Goal: Task Accomplishment & Management: Complete application form

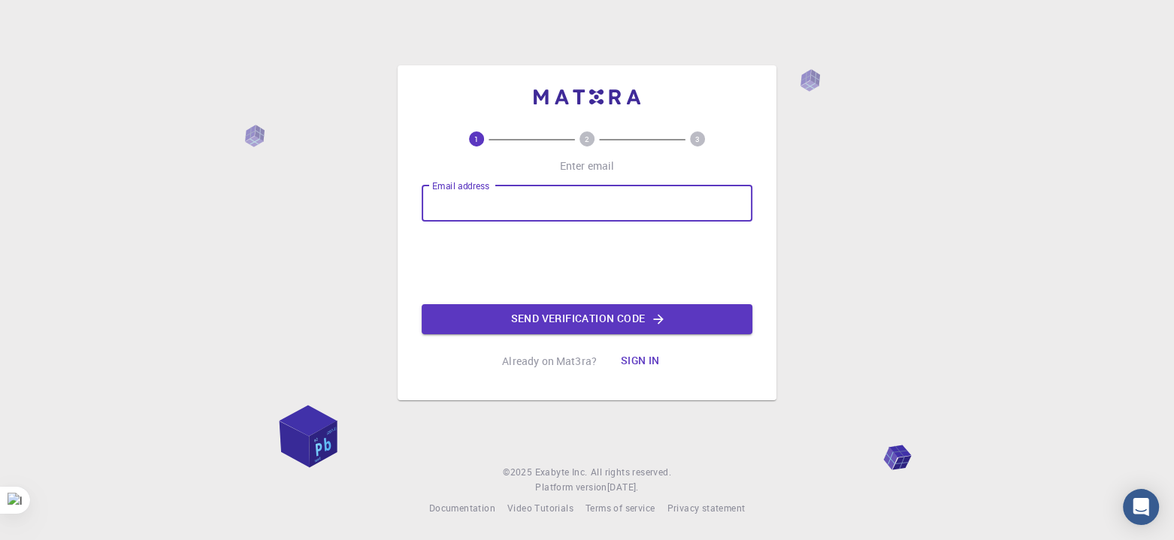
type input "[EMAIL_ADDRESS][DOMAIN_NAME]"
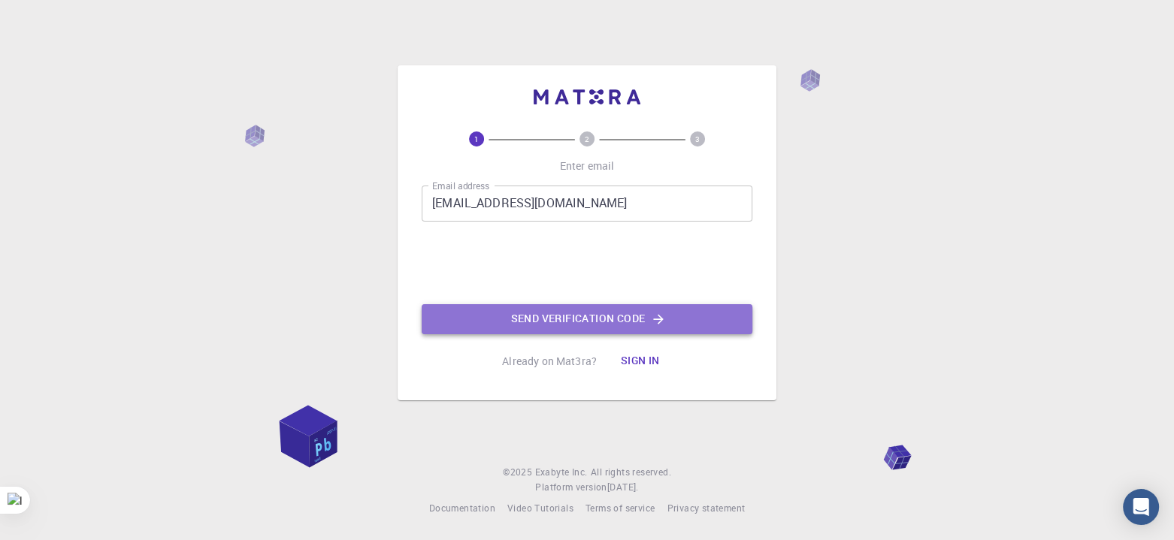
click at [500, 309] on button "Send verification code" at bounding box center [586, 319] width 331 height 30
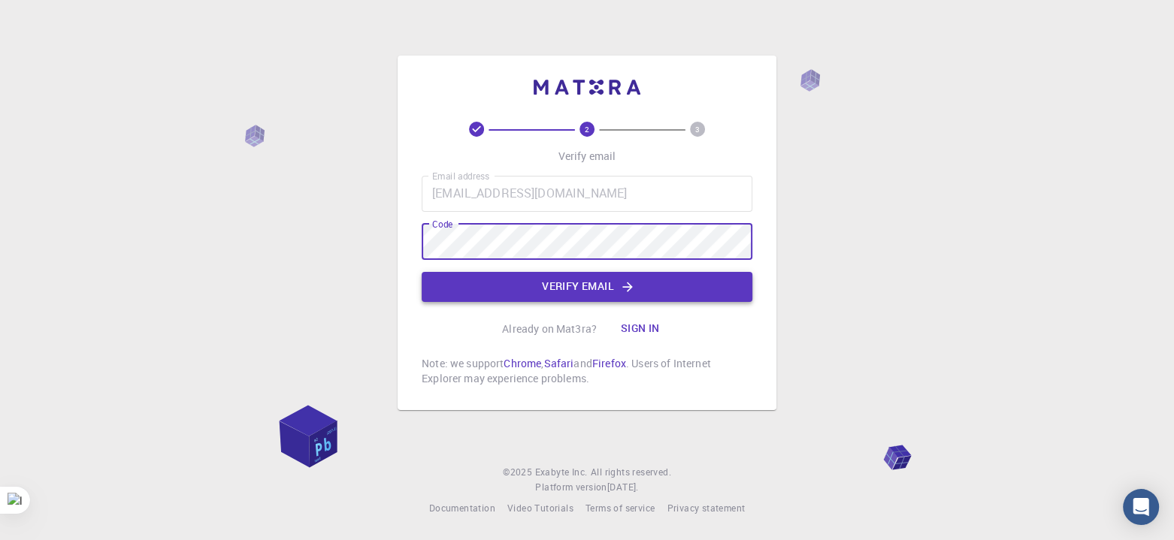
click at [530, 273] on button "Verify email" at bounding box center [586, 287] width 331 height 30
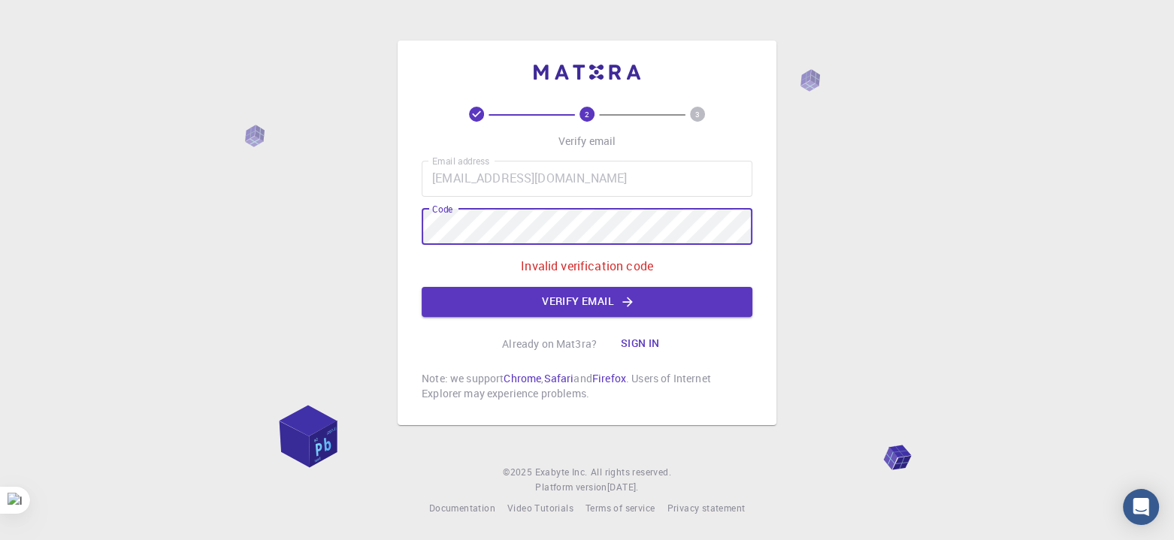
click at [392, 223] on div "2 3 Verify email Email address lucyni1992@gmail.com Email address Code Code Inv…" at bounding box center [587, 270] width 1174 height 540
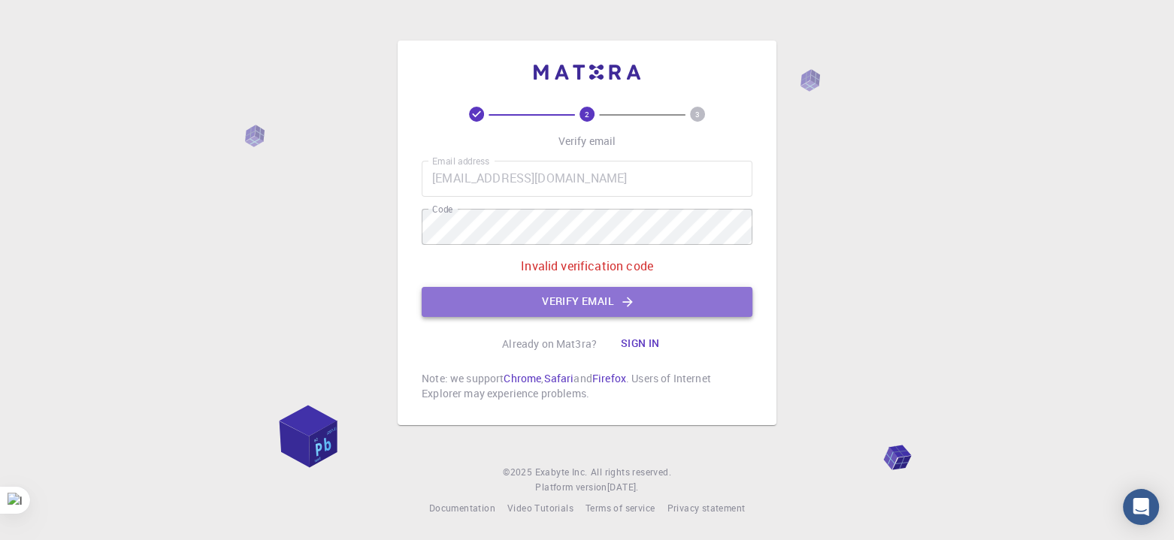
click at [612, 303] on button "Verify email" at bounding box center [586, 302] width 331 height 30
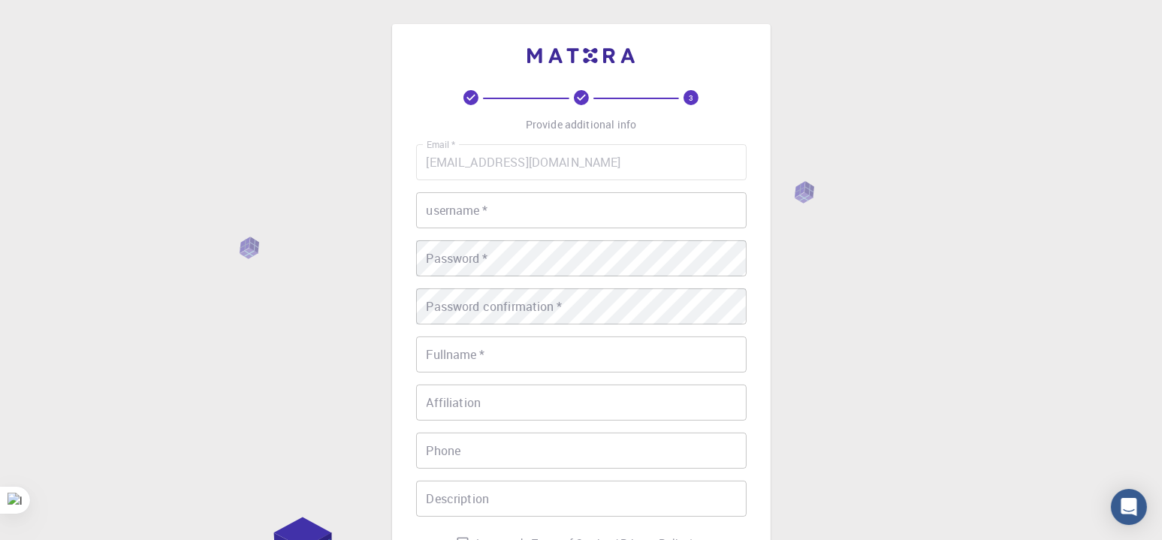
click at [515, 202] on input "username   *" at bounding box center [581, 210] width 331 height 36
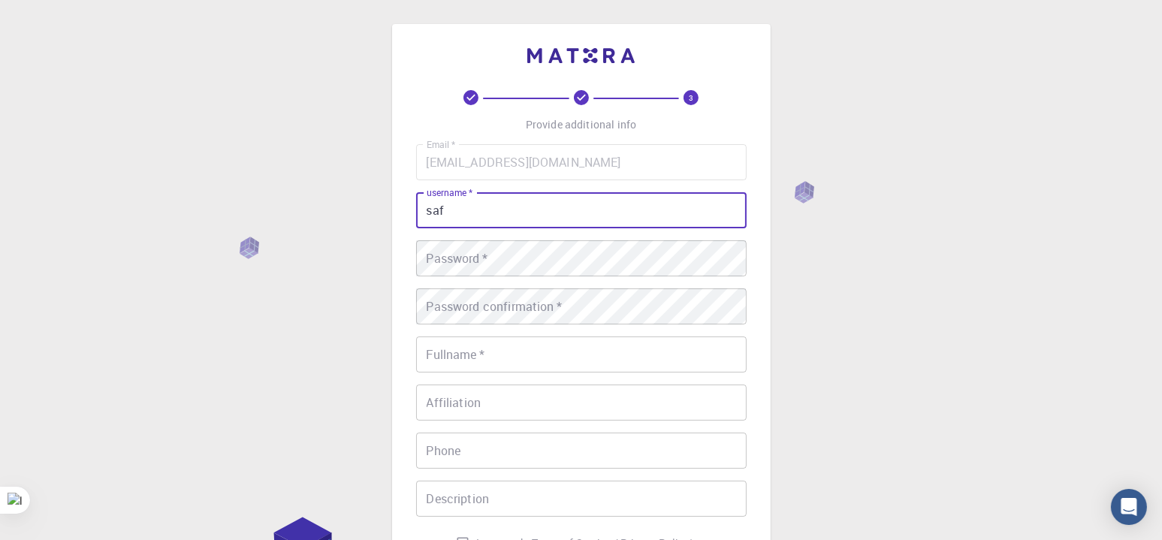
type input "saf"
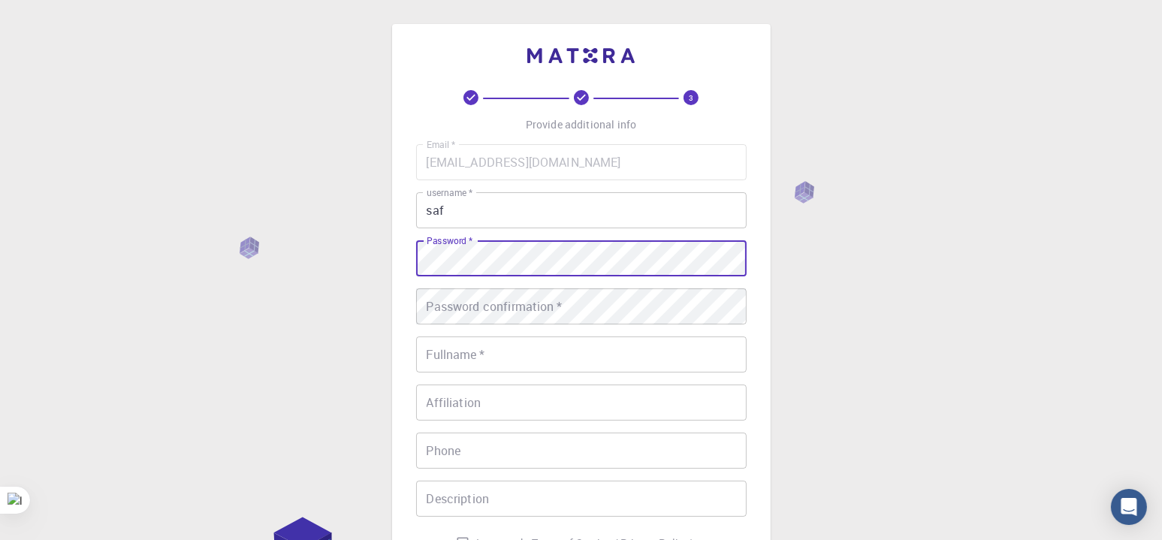
click at [480, 363] on input "Fullname   *" at bounding box center [581, 355] width 331 height 36
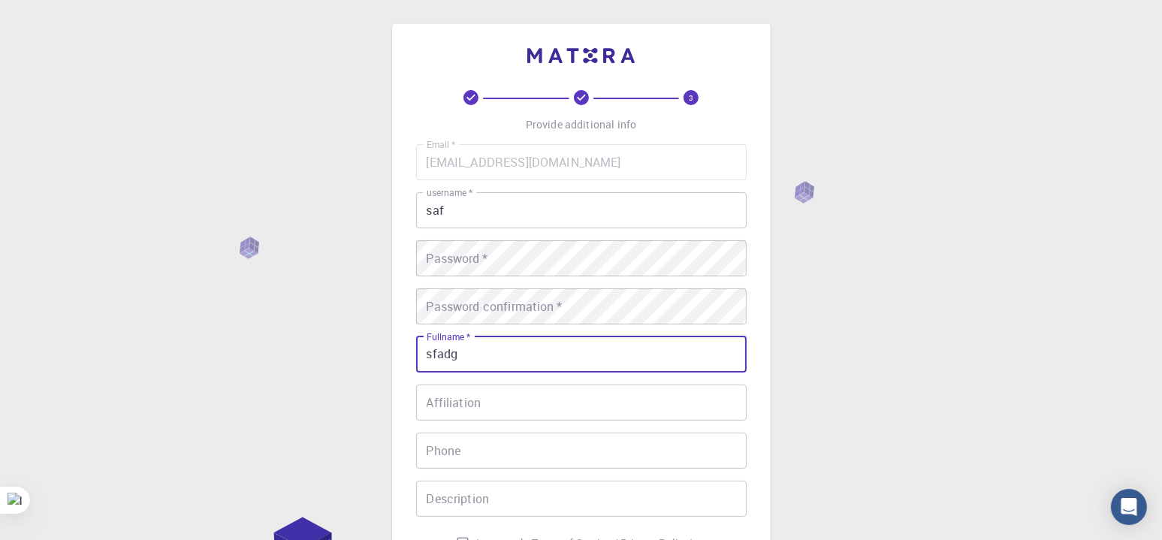
type input "sfadg"
click at [464, 414] on input "Affiliation" at bounding box center [581, 403] width 331 height 36
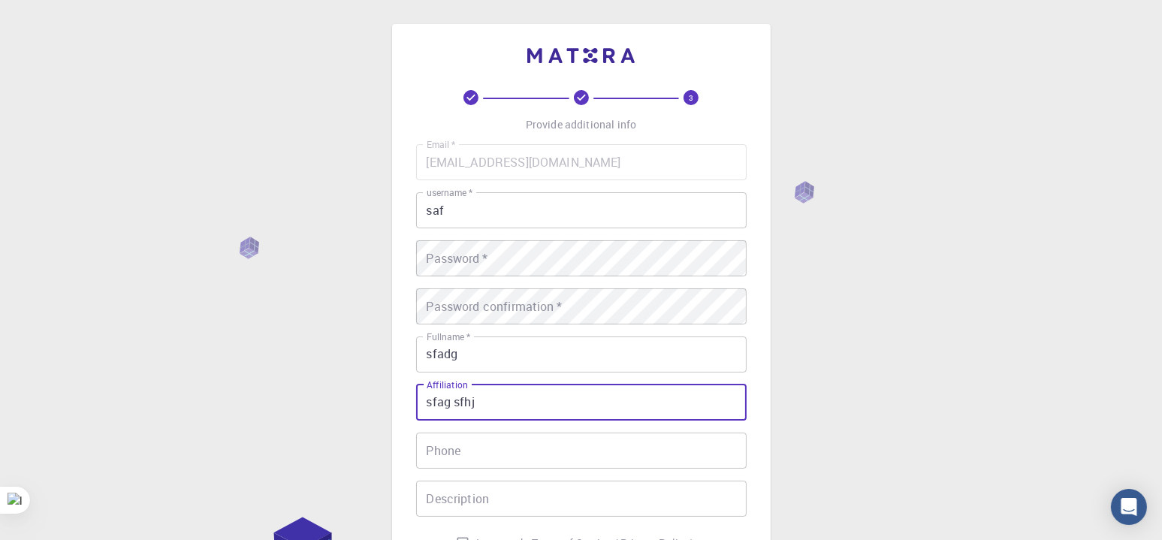
type input "sfag sfhj"
click at [476, 443] on input "Phone" at bounding box center [581, 451] width 331 height 36
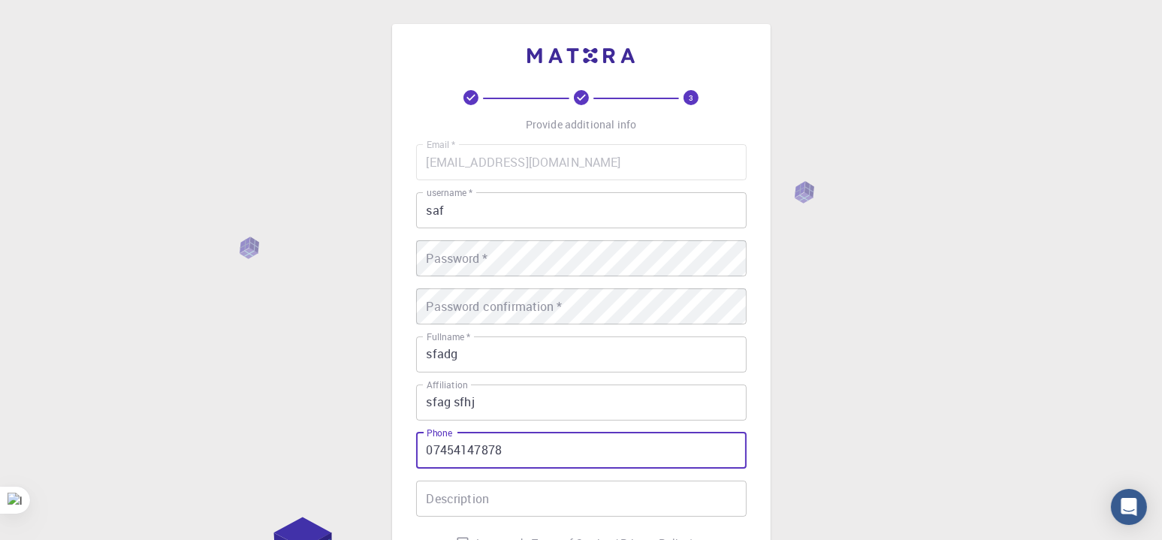
click at [441, 455] on input "07454147878" at bounding box center [581, 451] width 331 height 36
click at [452, 451] on input "07454147878" at bounding box center [581, 451] width 331 height 36
click at [466, 451] on input "07454147878" at bounding box center [581, 451] width 331 height 36
drag, startPoint x: 494, startPoint y: 450, endPoint x: 515, endPoint y: 450, distance: 21.0
click at [515, 450] on input "07454147878" at bounding box center [581, 451] width 331 height 36
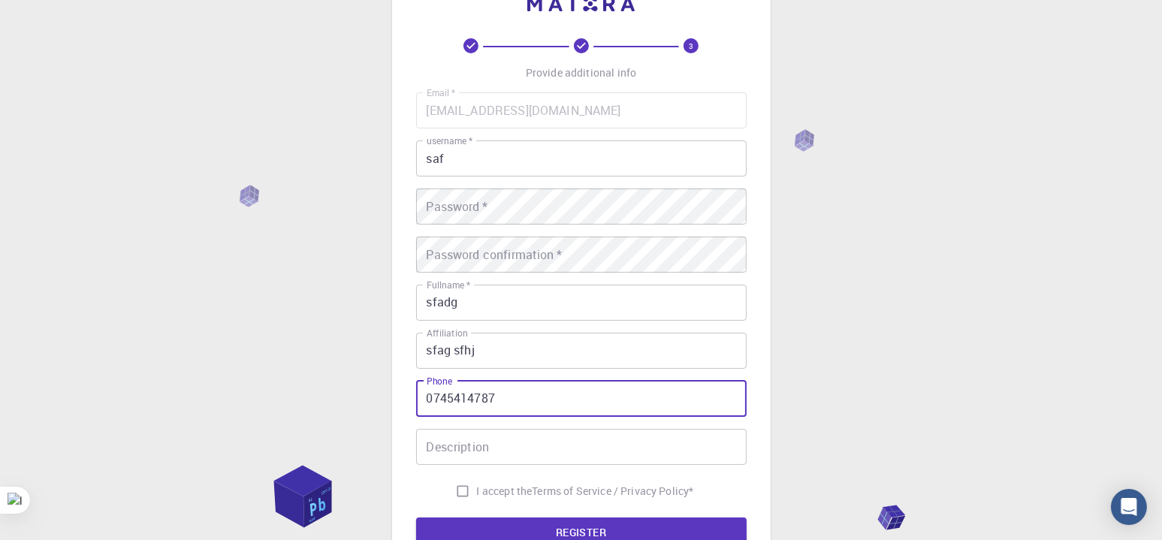
scroll to position [75, 0]
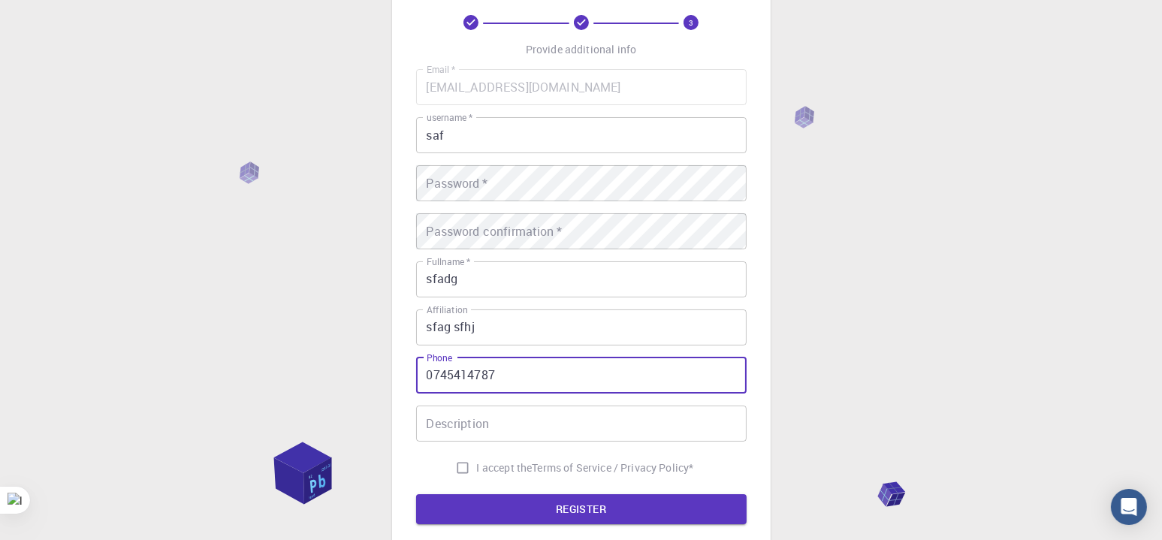
type input "0745414787"
click at [441, 431] on input "Description" at bounding box center [581, 424] width 331 height 36
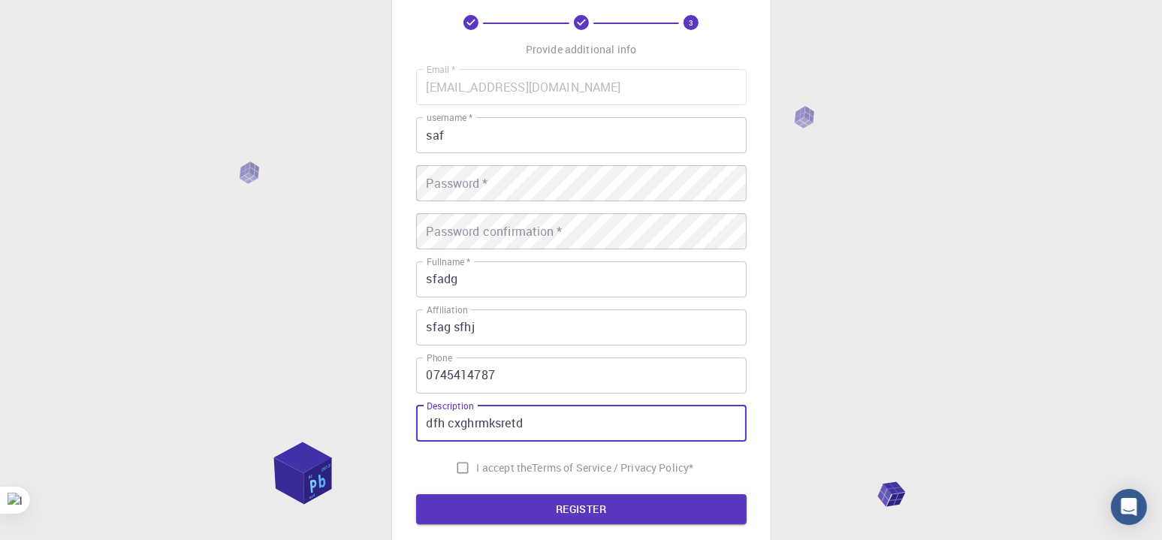
type input "dfh cxghrmksretd"
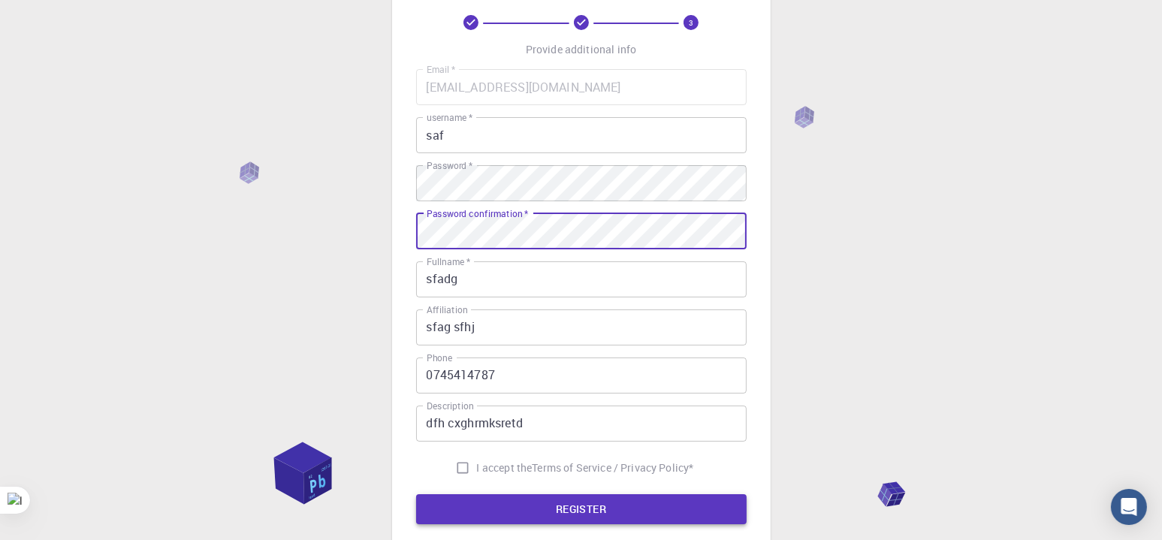
click at [600, 515] on button "REGISTER" at bounding box center [581, 509] width 331 height 30
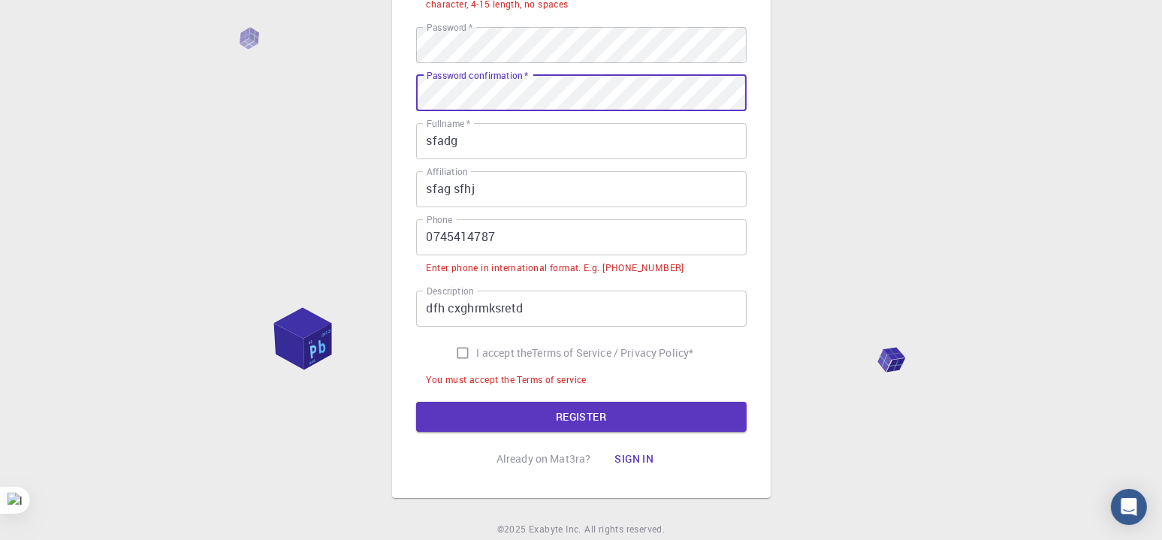
scroll to position [308, 0]
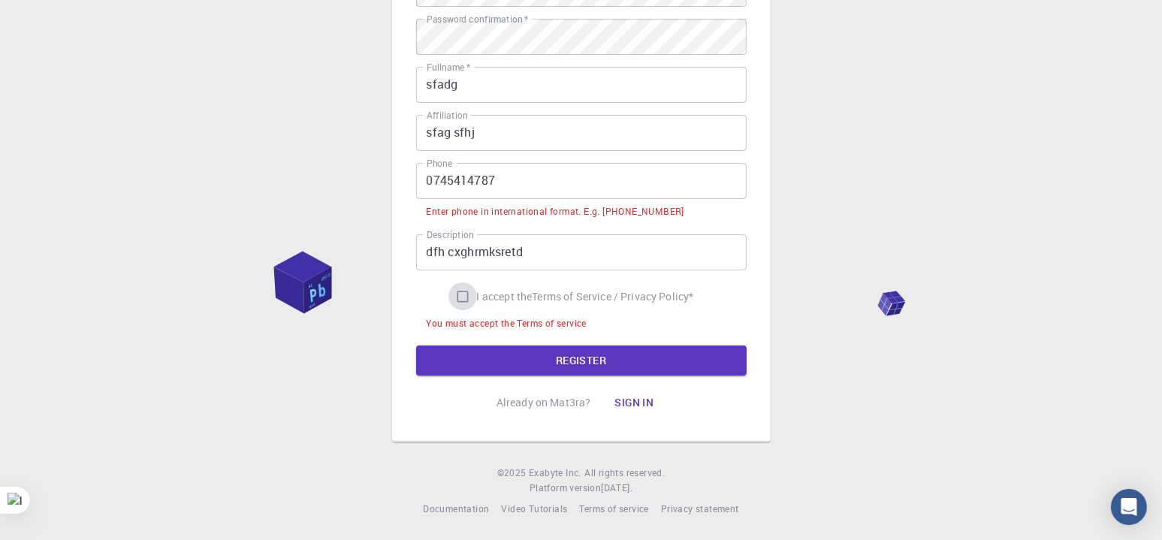
click at [462, 298] on input "I accept the Terms of Service / Privacy Policy *" at bounding box center [463, 296] width 29 height 29
checkbox input "true"
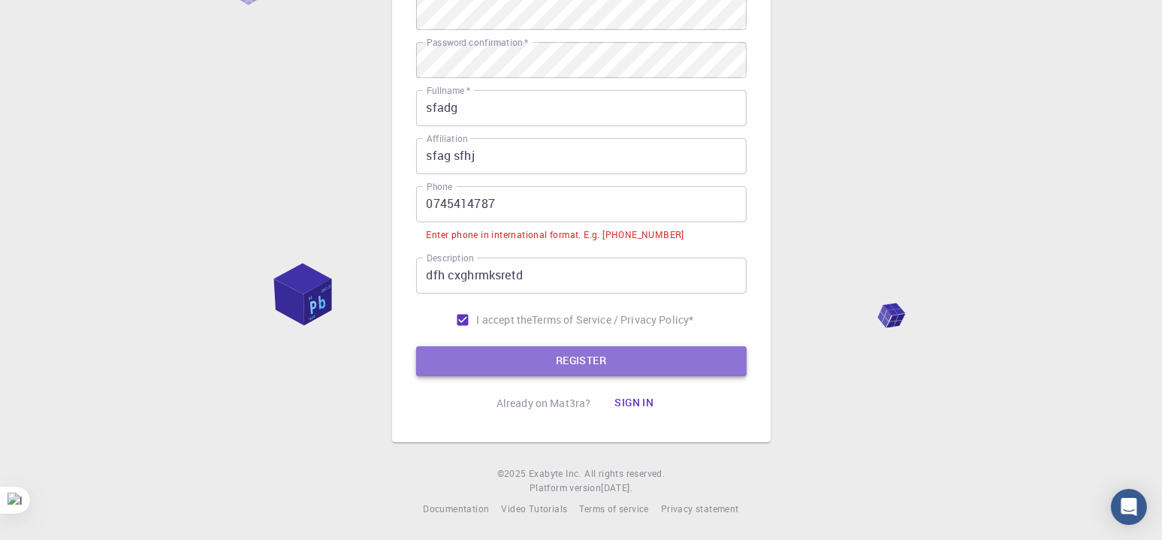
click at [518, 349] on button "REGISTER" at bounding box center [581, 361] width 331 height 30
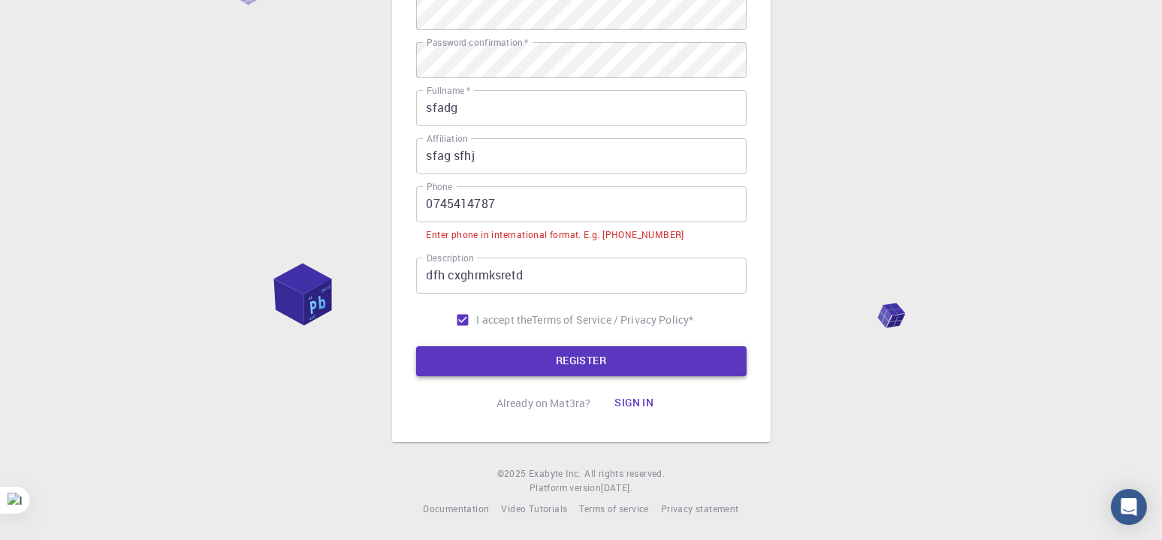
click at [515, 349] on button "REGISTER" at bounding box center [581, 361] width 331 height 30
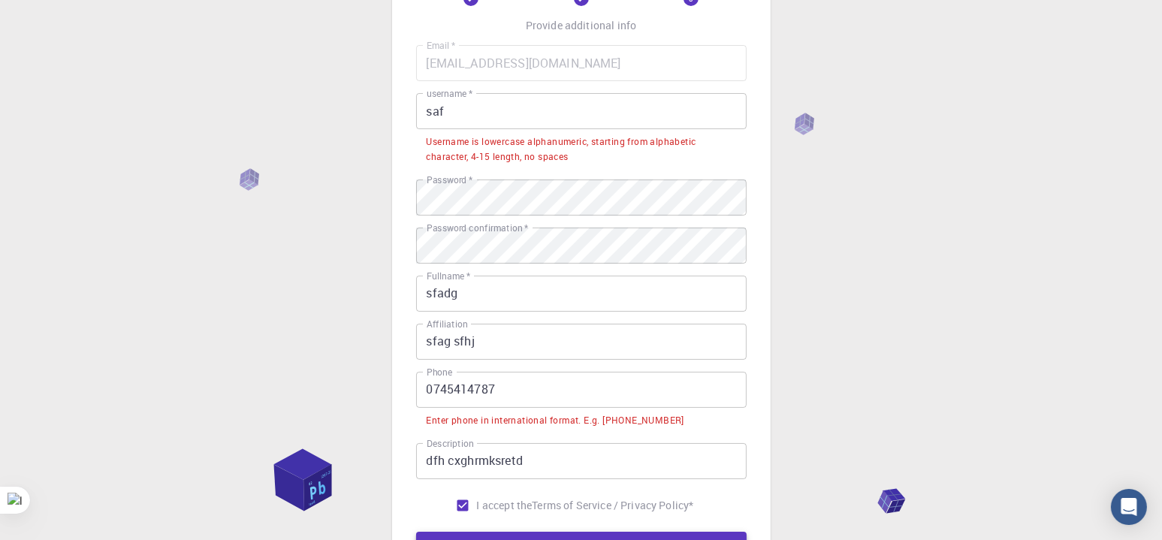
scroll to position [134, 0]
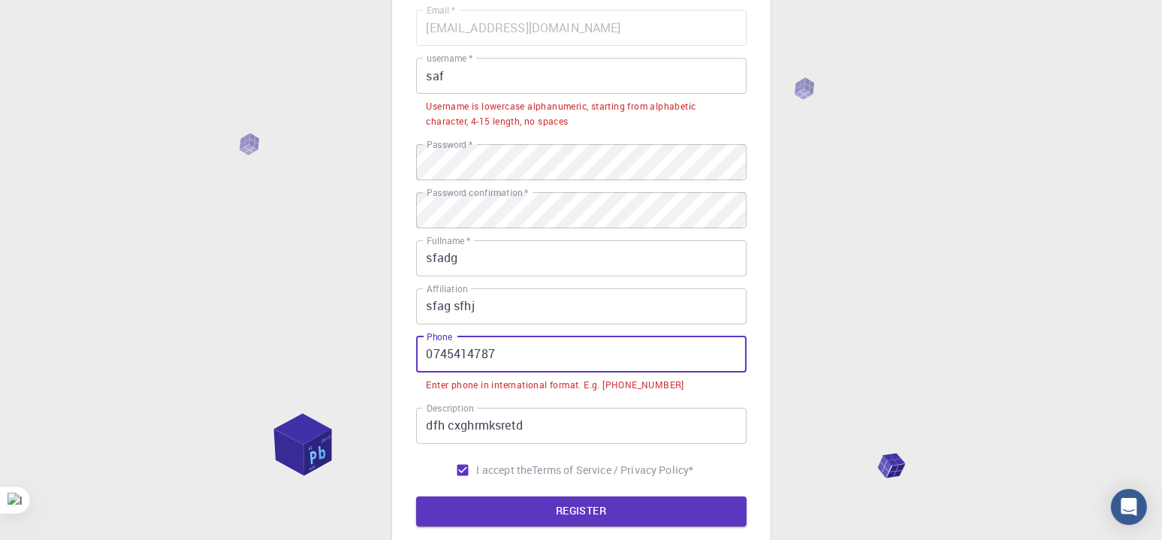
drag, startPoint x: 514, startPoint y: 349, endPoint x: 418, endPoint y: 338, distance: 96.1
click at [418, 338] on input "0745414787" at bounding box center [581, 355] width 331 height 36
click at [427, 355] on input "0745414787" at bounding box center [581, 355] width 331 height 36
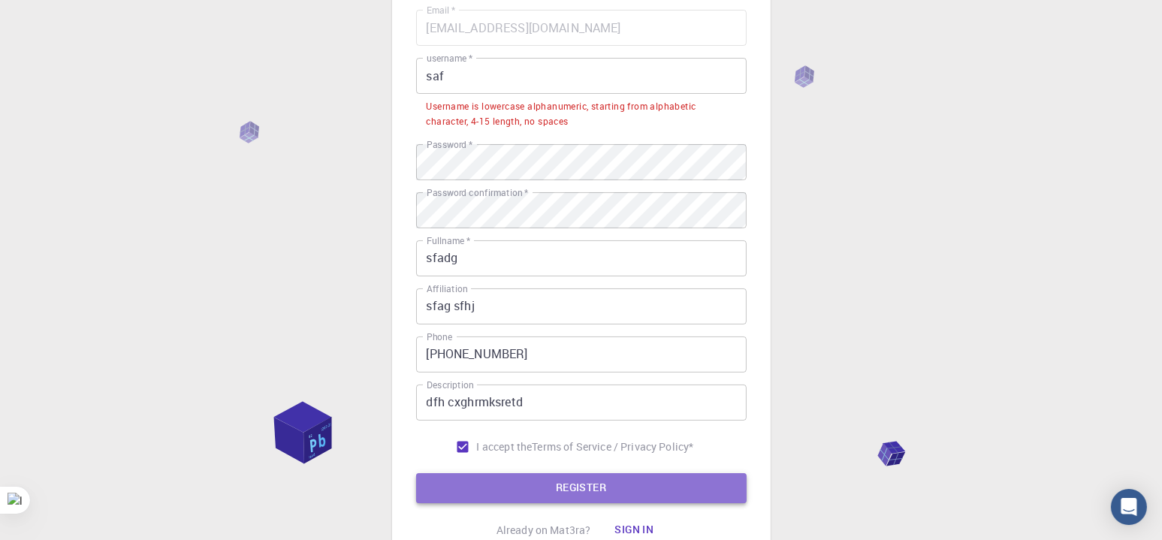
click at [531, 480] on button "REGISTER" at bounding box center [581, 488] width 331 height 30
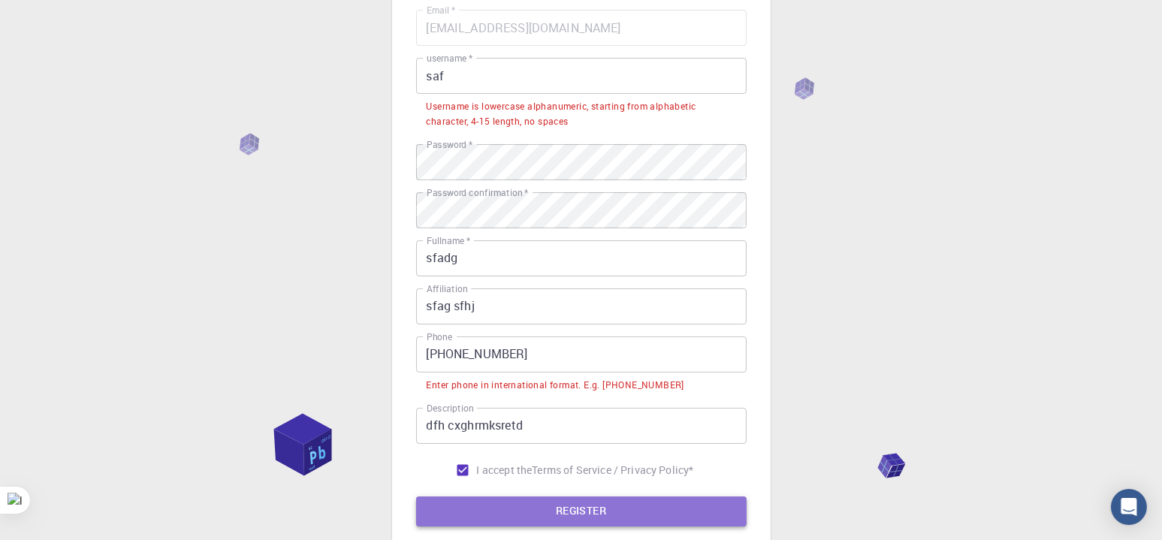
click at [532, 506] on button "REGISTER" at bounding box center [581, 512] width 331 height 30
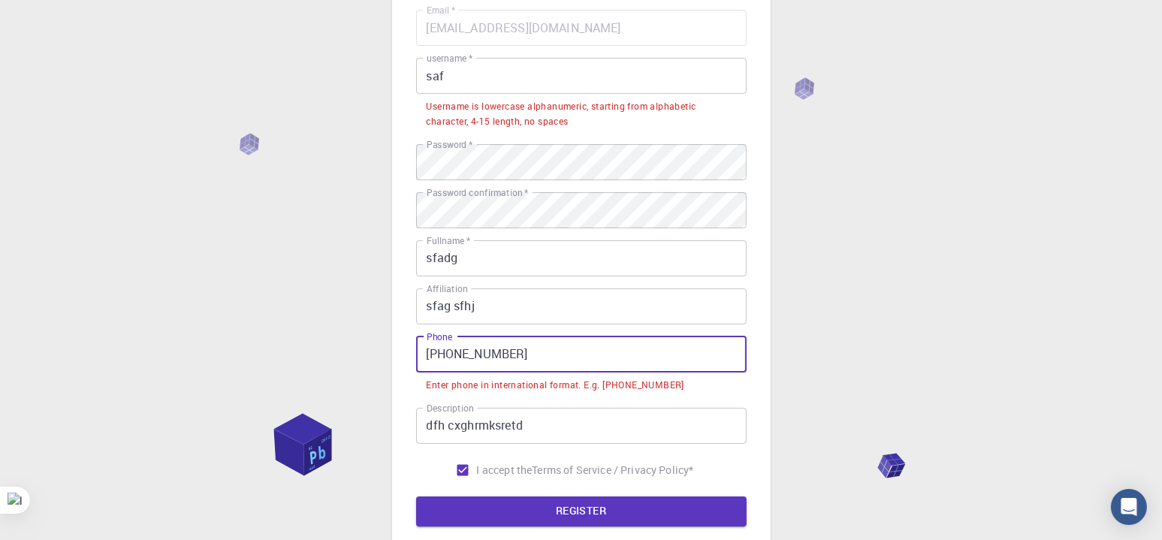
click at [502, 370] on input "+33 0745414787" at bounding box center [581, 355] width 331 height 36
click at [461, 353] on input "+33 0745414787" at bounding box center [581, 355] width 331 height 36
click at [480, 350] on input "+33 0745414787" at bounding box center [581, 355] width 331 height 36
click at [491, 352] on input "+33 0745414787" at bounding box center [581, 355] width 331 height 36
click at [504, 353] on input "+33 0745414787" at bounding box center [581, 355] width 331 height 36
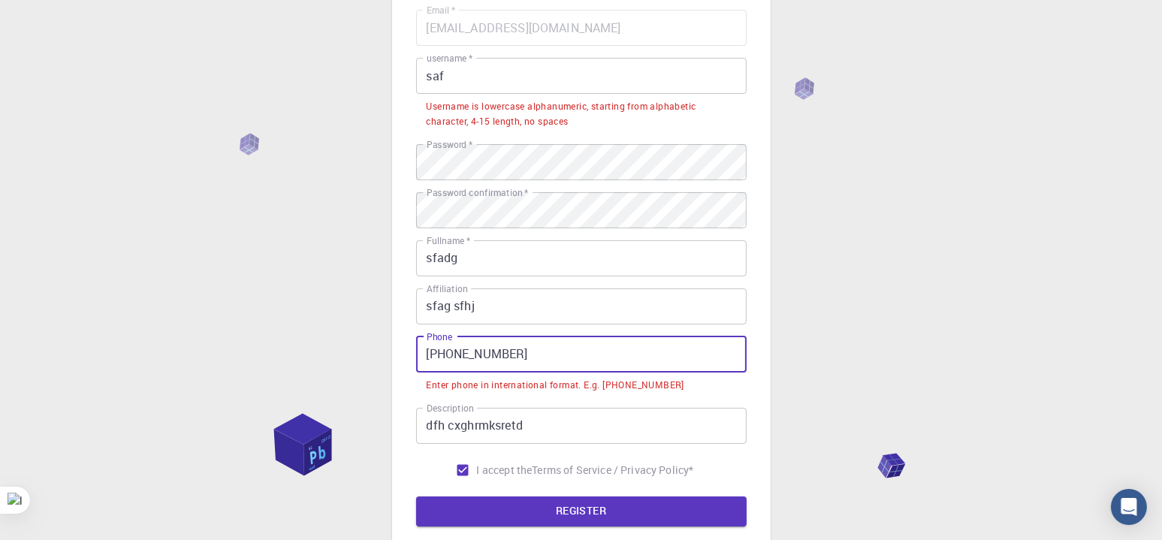
drag, startPoint x: 532, startPoint y: 353, endPoint x: 491, endPoint y: 352, distance: 40.6
click at [491, 352] on input "+33 0745414787" at bounding box center [581, 355] width 331 height 36
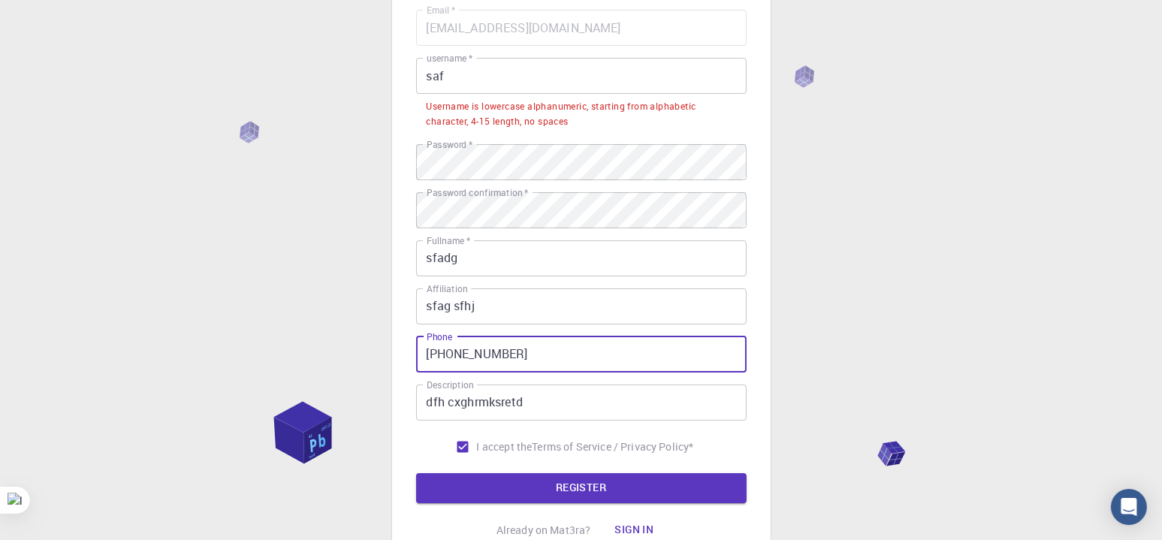
click at [527, 476] on button "REGISTER" at bounding box center [581, 488] width 331 height 30
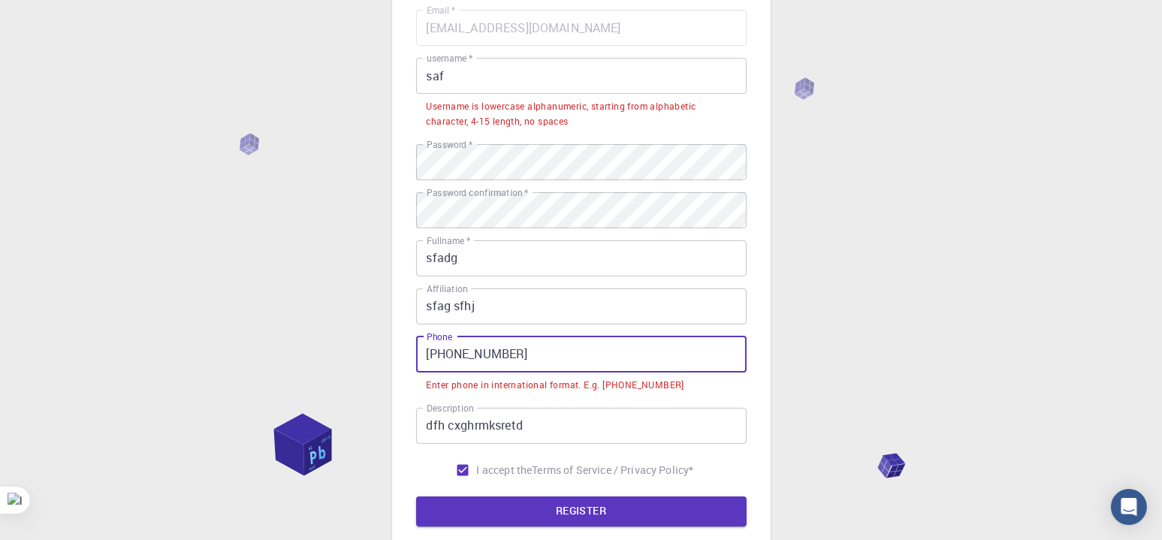
click at [452, 353] on input "+33 0745419749" at bounding box center [581, 355] width 331 height 36
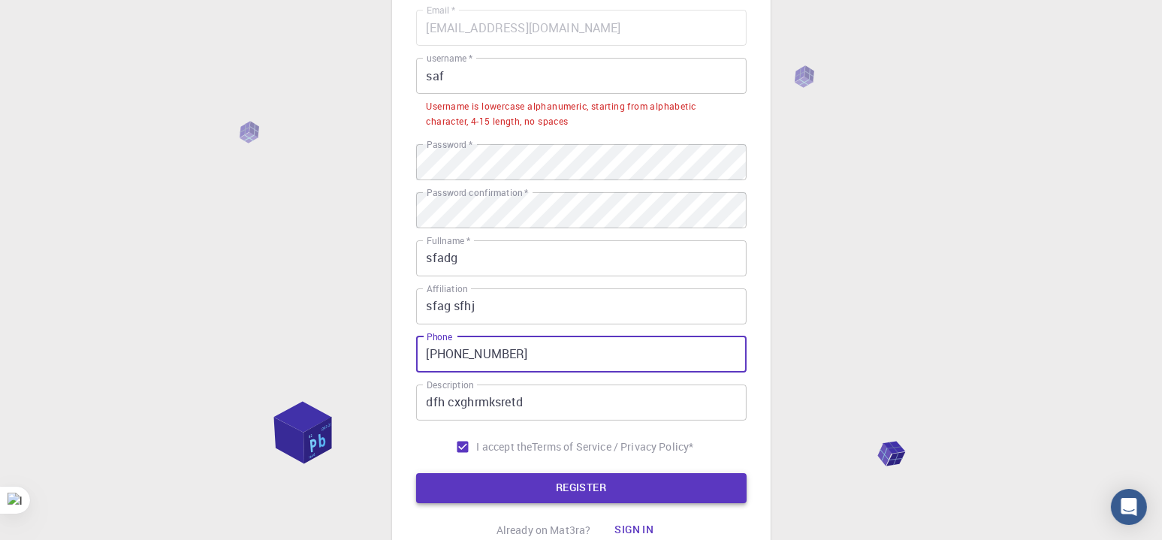
type input "+330745419749"
click at [527, 477] on button "REGISTER" at bounding box center [581, 488] width 331 height 30
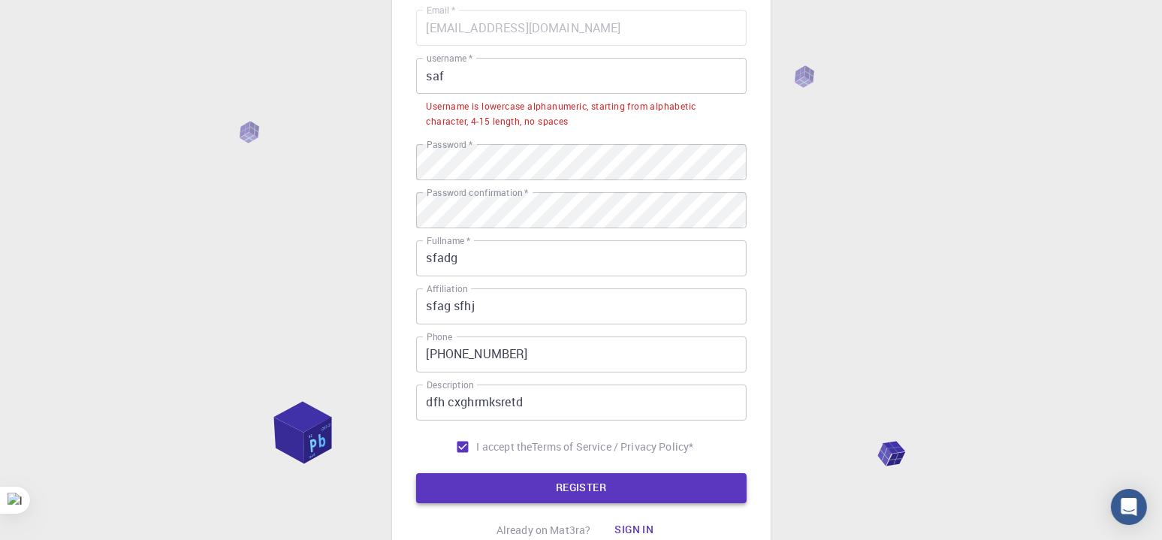
click at [527, 477] on button "REGISTER" at bounding box center [581, 488] width 331 height 30
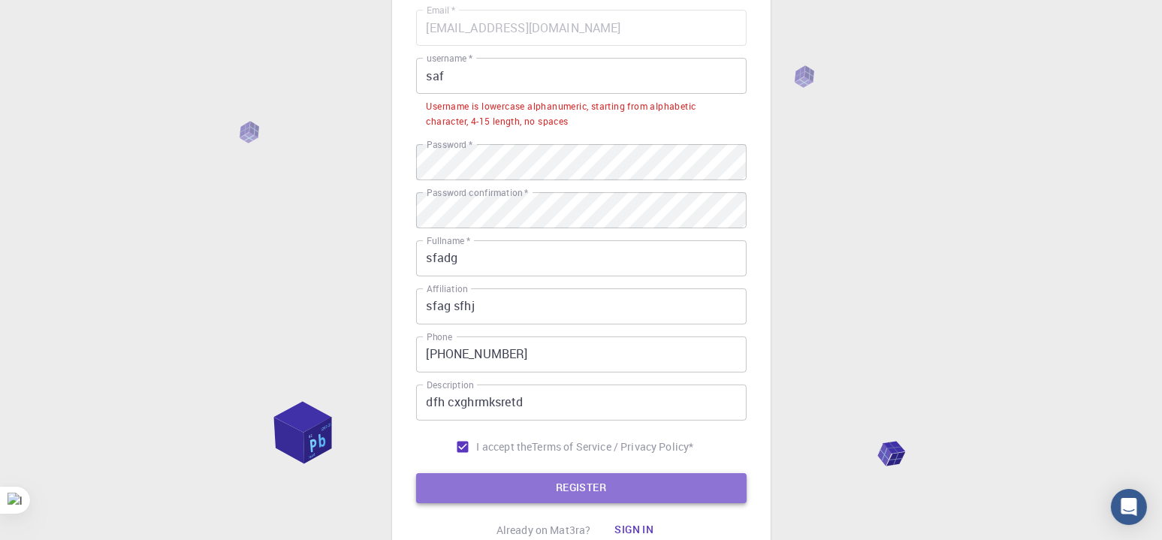
click at [527, 477] on button "REGISTER" at bounding box center [581, 488] width 331 height 30
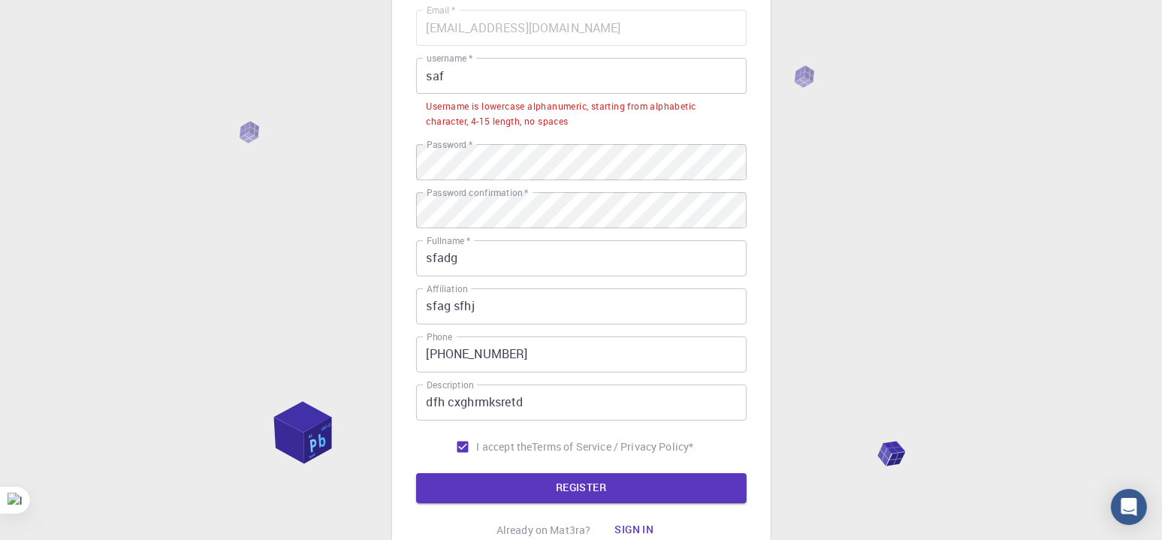
scroll to position [59, 0]
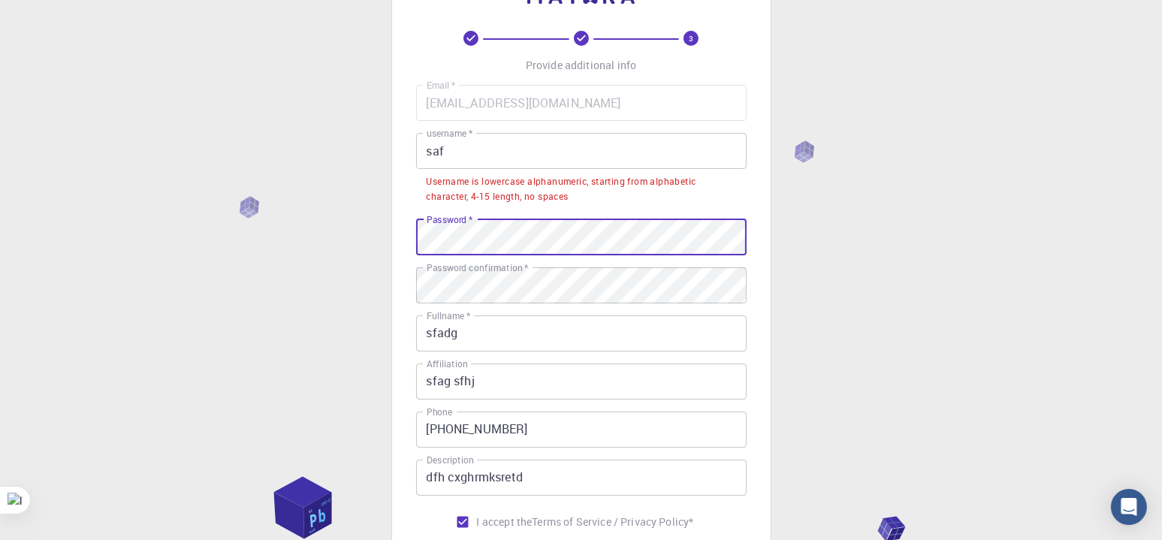
click at [357, 222] on div "3 Provide additional info Email   * lucyni1992@gmail.com Email   * username   *…" at bounding box center [581, 342] width 1162 height 802
click at [724, 324] on input "sfadg" at bounding box center [581, 334] width 331 height 36
click at [355, 208] on div "3 Provide additional info Email   * lucyni1992@gmail.com Email   * username   *…" at bounding box center [581, 342] width 1162 height 802
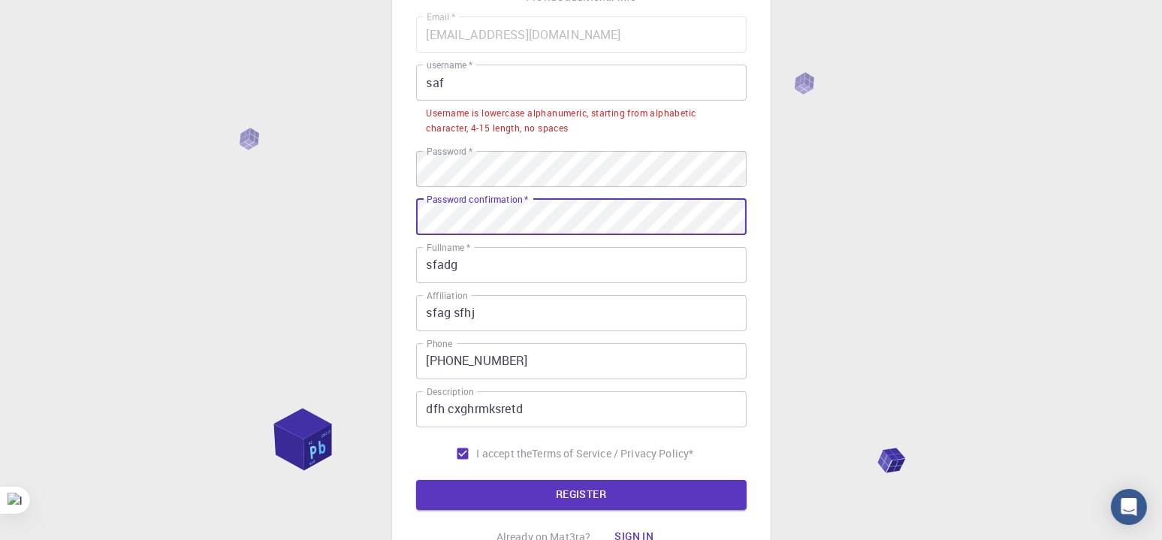
scroll to position [210, 0]
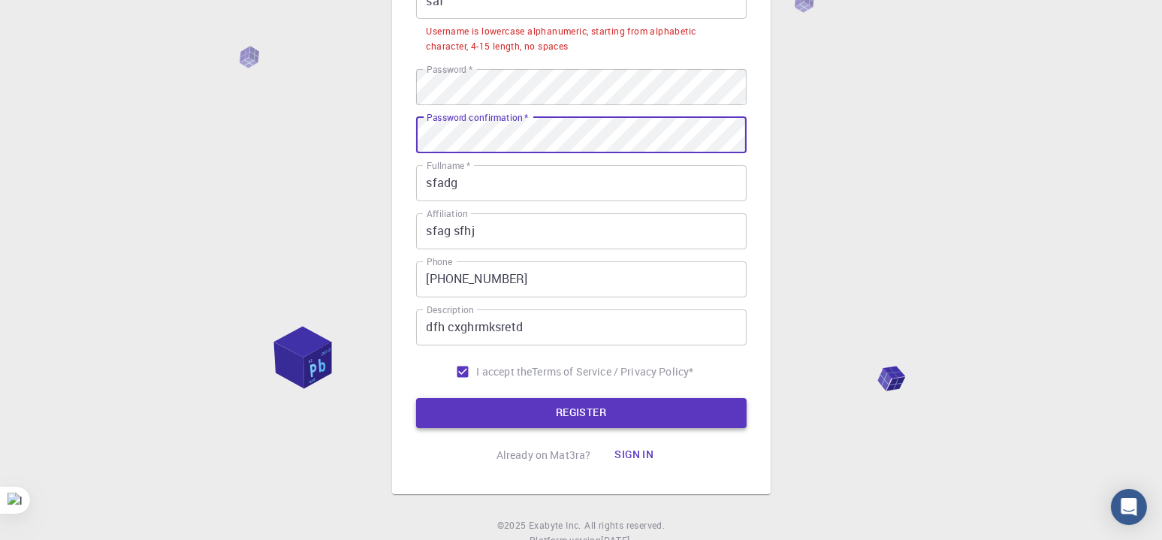
click at [479, 399] on button "REGISTER" at bounding box center [581, 413] width 331 height 30
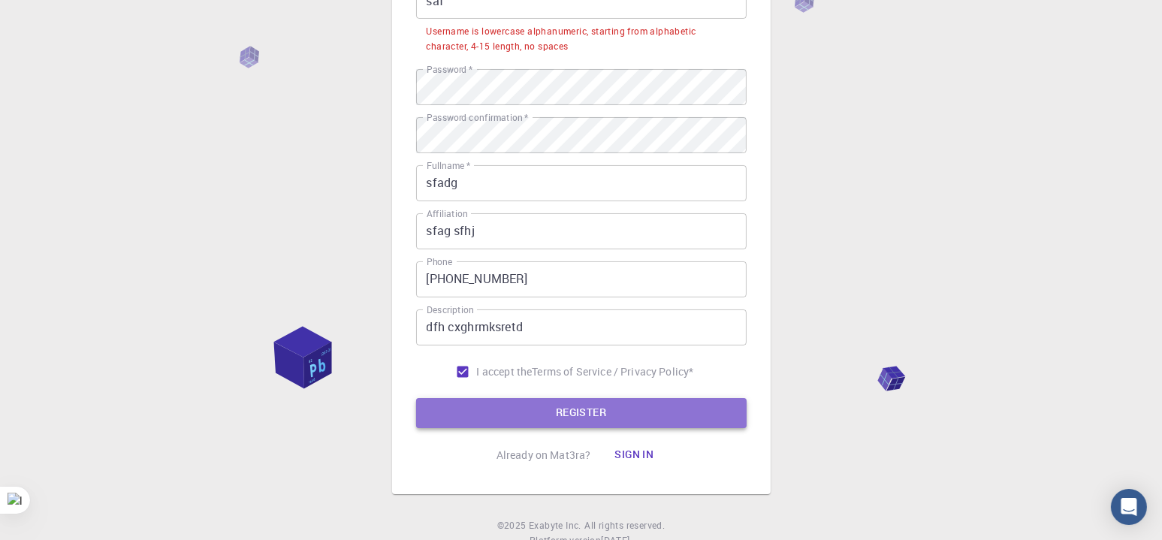
click at [479, 399] on button "REGISTER" at bounding box center [581, 413] width 331 height 30
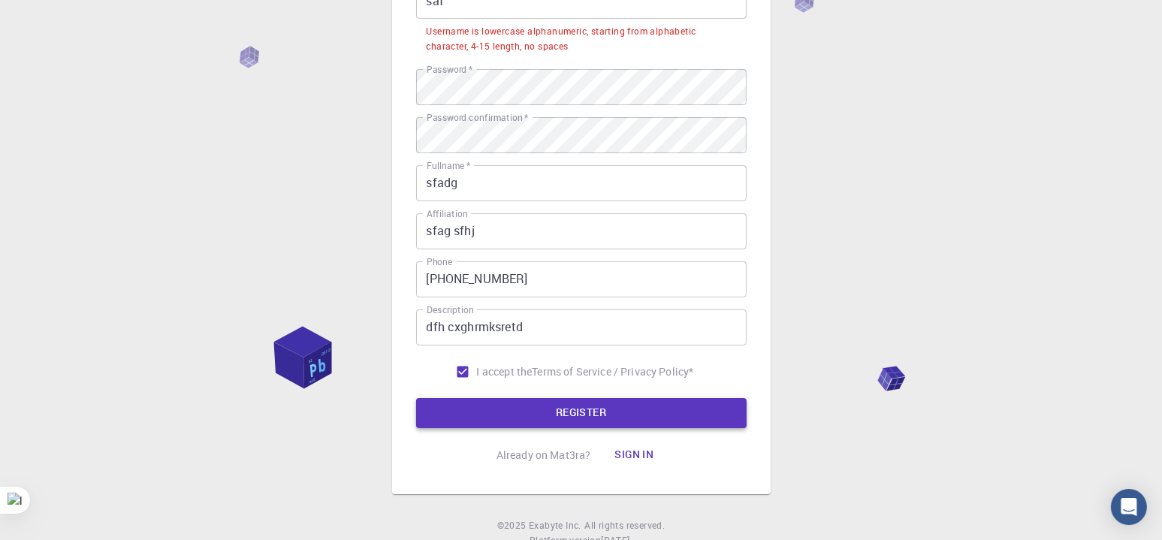
click at [479, 399] on button "REGISTER" at bounding box center [581, 413] width 331 height 30
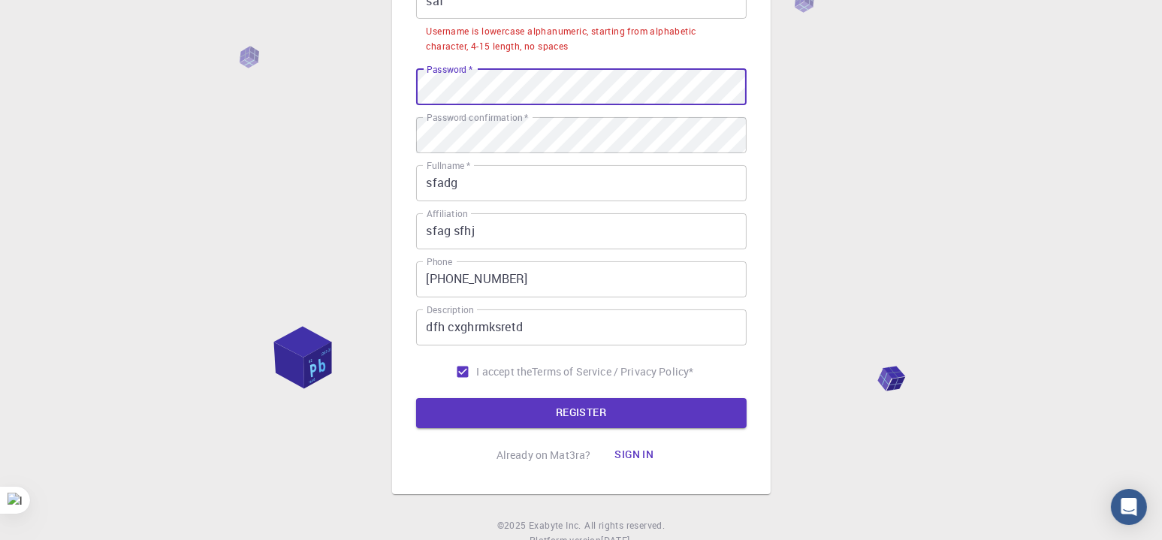
click at [299, 68] on div "3 Provide additional info Email   * lucyni1992@gmail.com Email   * username   *…" at bounding box center [581, 191] width 1162 height 802
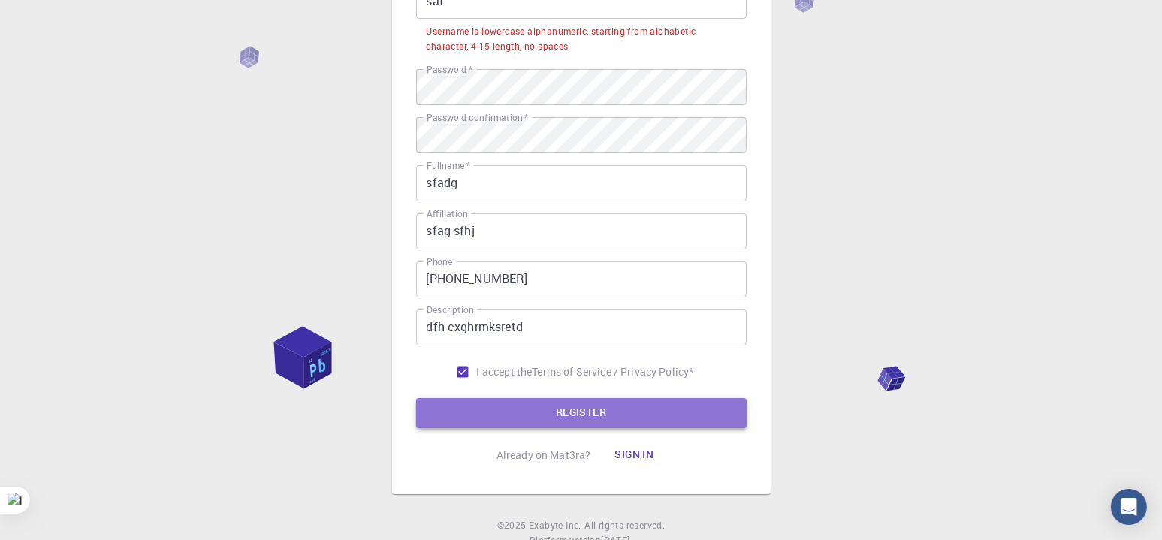
click at [559, 419] on button "REGISTER" at bounding box center [581, 413] width 331 height 30
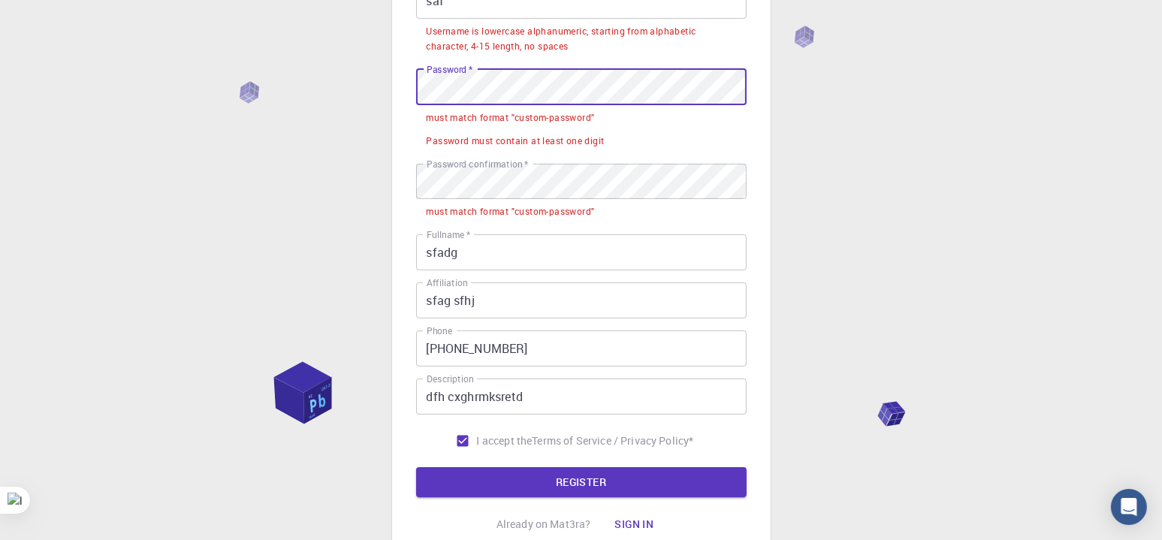
click at [355, 89] on div "3 Provide additional info Email   * lucyni1992@gmail.com Email   * username   *…" at bounding box center [581, 226] width 1162 height 872
click at [238, 54] on div "3 Provide additional info Email   * lucyni1992@gmail.com Email   * username   *…" at bounding box center [581, 226] width 1162 height 872
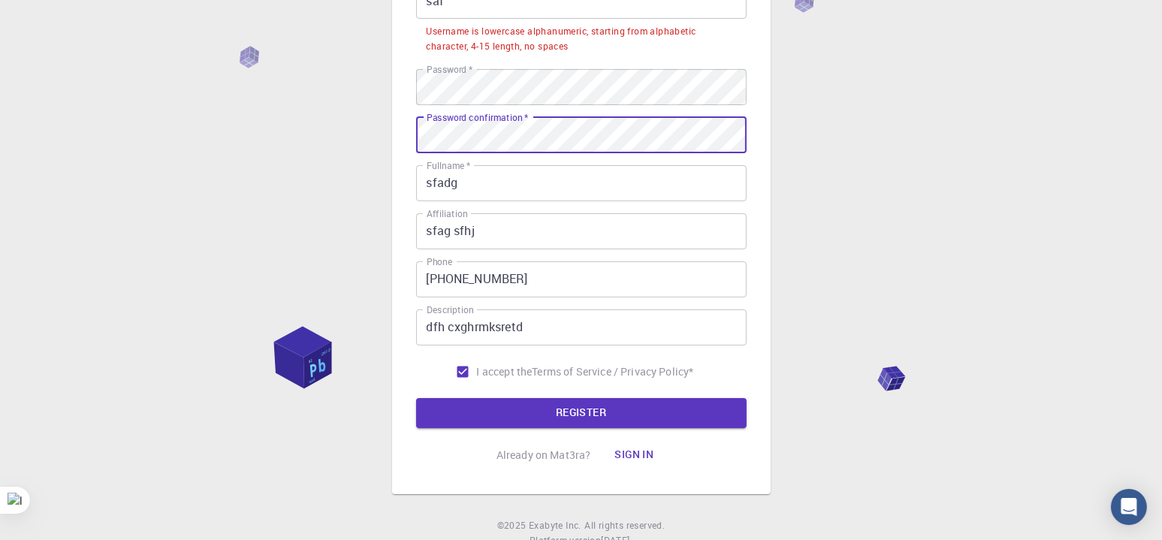
click at [416, 398] on button "REGISTER" at bounding box center [581, 413] width 331 height 30
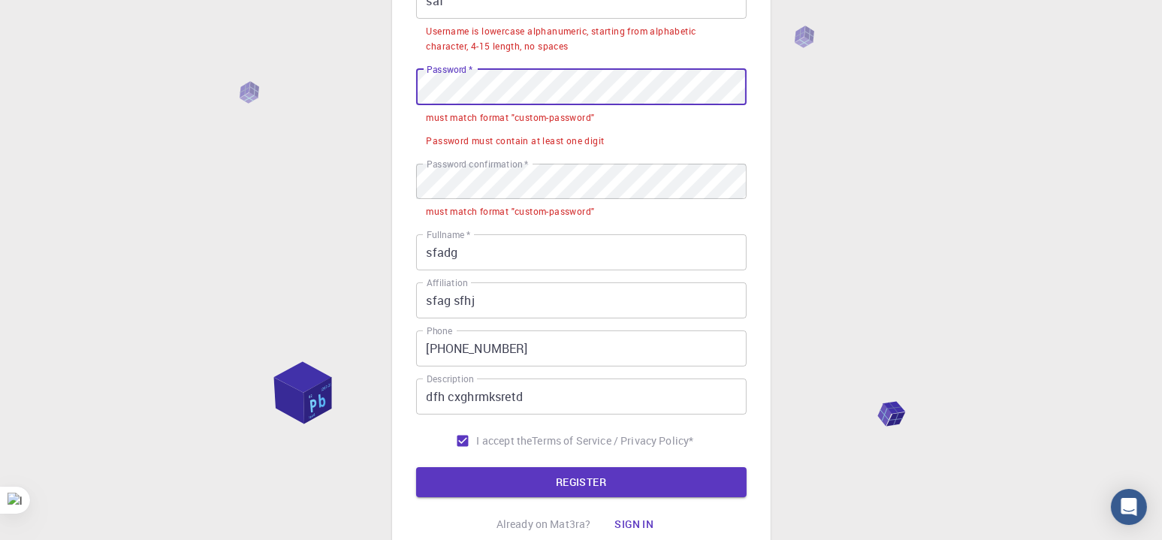
click at [369, 72] on div "3 Provide additional info Email   * lucyni1992@gmail.com Email   * username   *…" at bounding box center [581, 226] width 1162 height 872
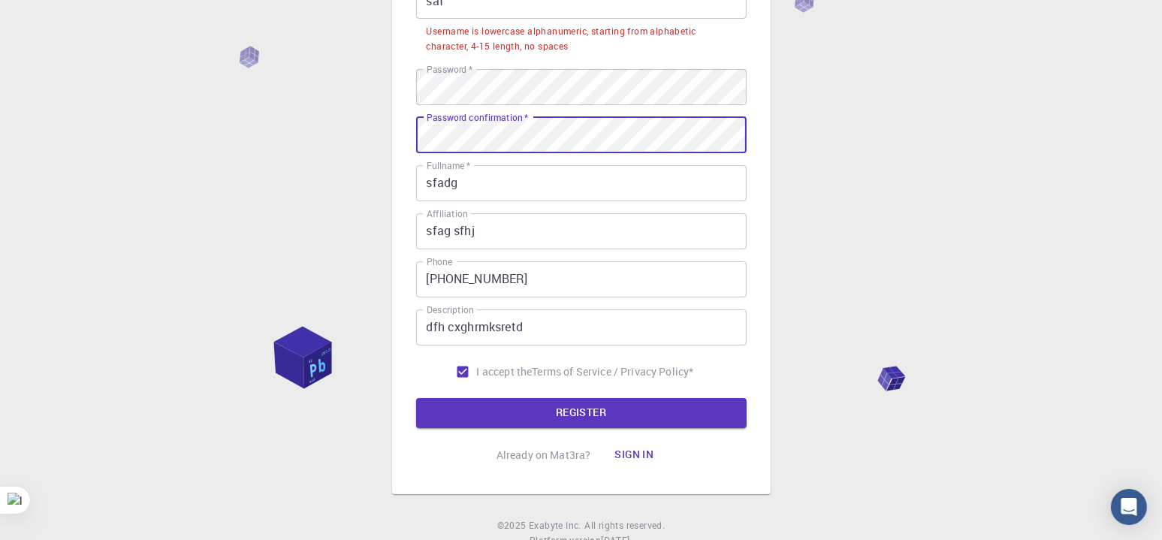
click at [416, 398] on button "REGISTER" at bounding box center [581, 413] width 331 height 30
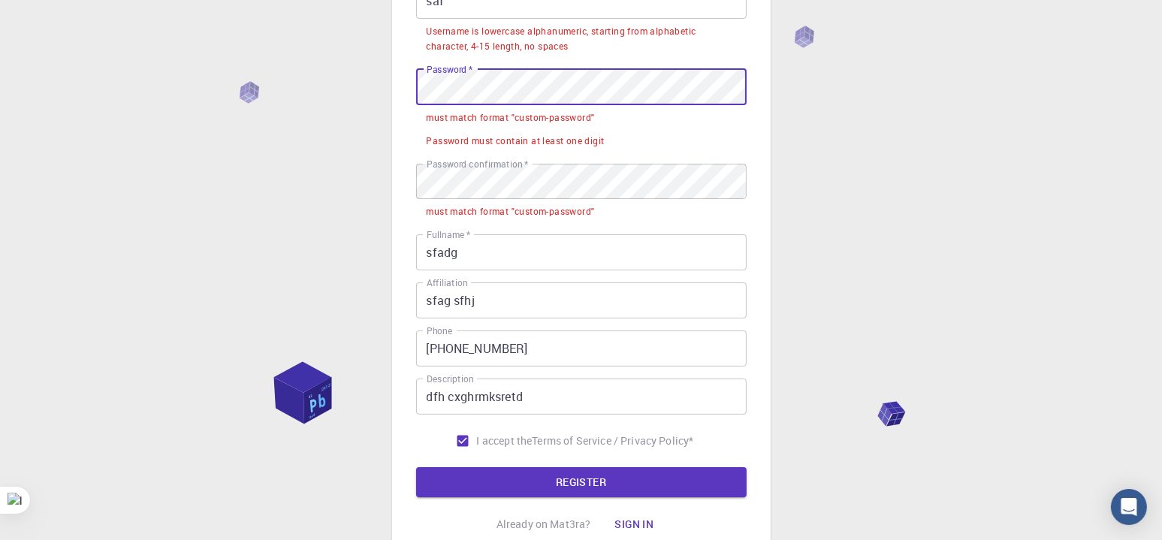
click at [385, 86] on div "3 Provide additional info Email   * lucyni1992@gmail.com Email   * username   *…" at bounding box center [581, 226] width 1162 height 872
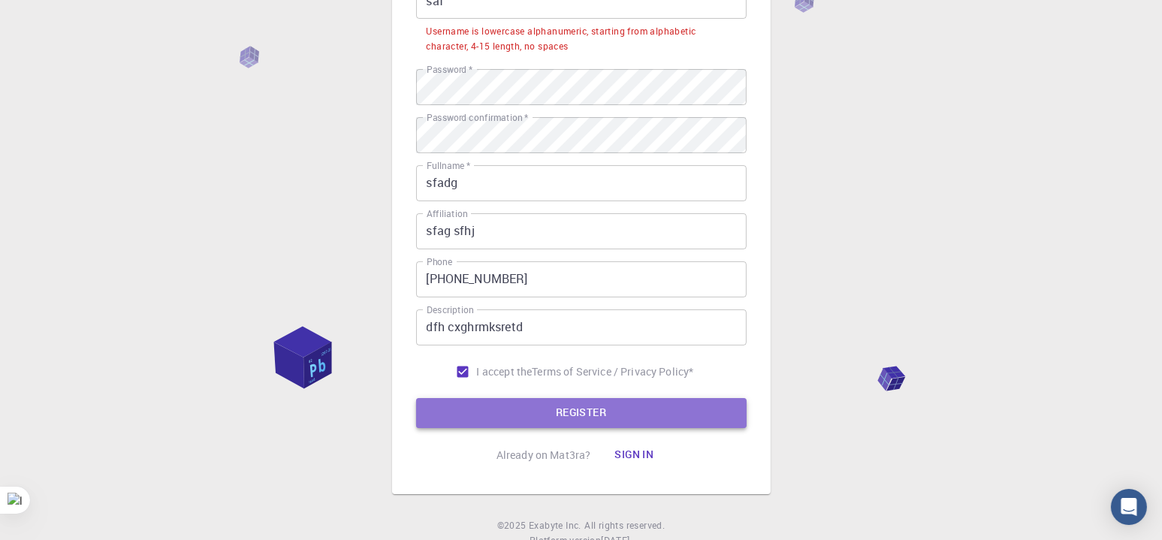
click at [537, 418] on button "REGISTER" at bounding box center [581, 413] width 331 height 30
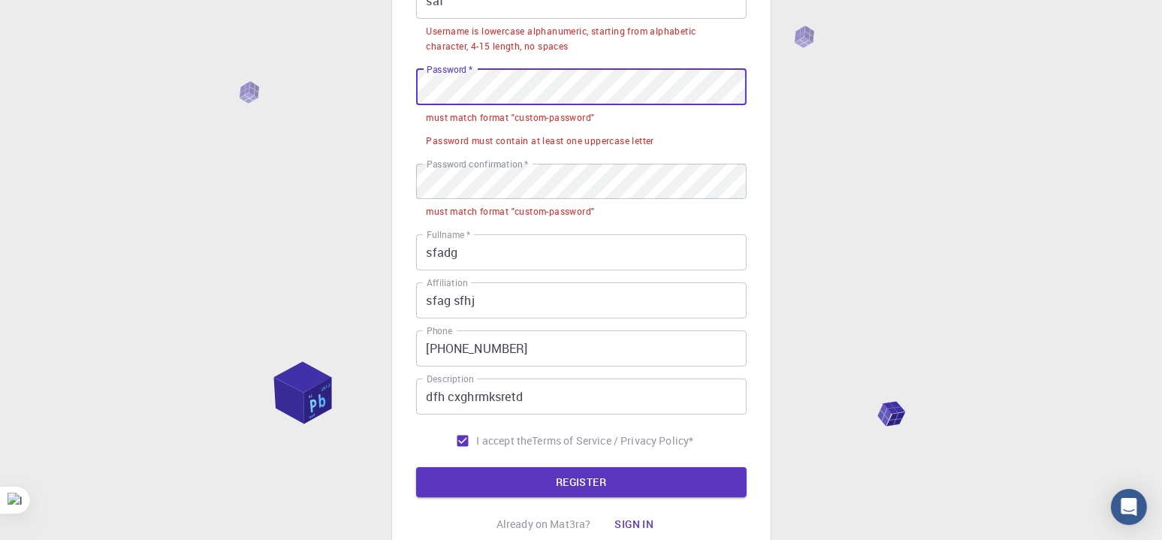
click at [333, 65] on div "3 Provide additional info Email   * lucyni1992@gmail.com Email   * username   *…" at bounding box center [581, 226] width 1162 height 872
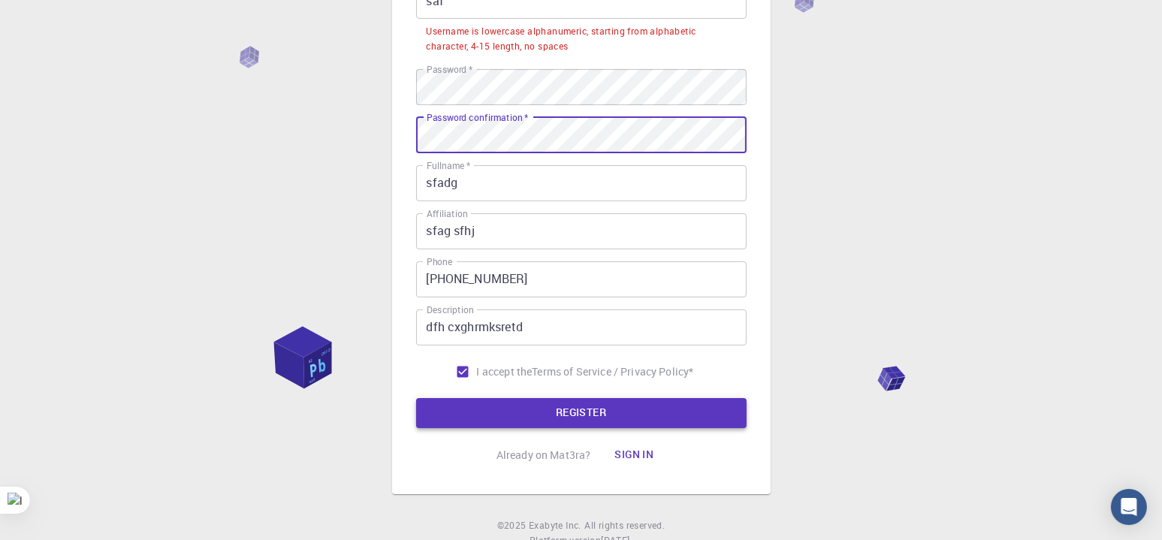
click at [518, 402] on button "REGISTER" at bounding box center [581, 413] width 331 height 30
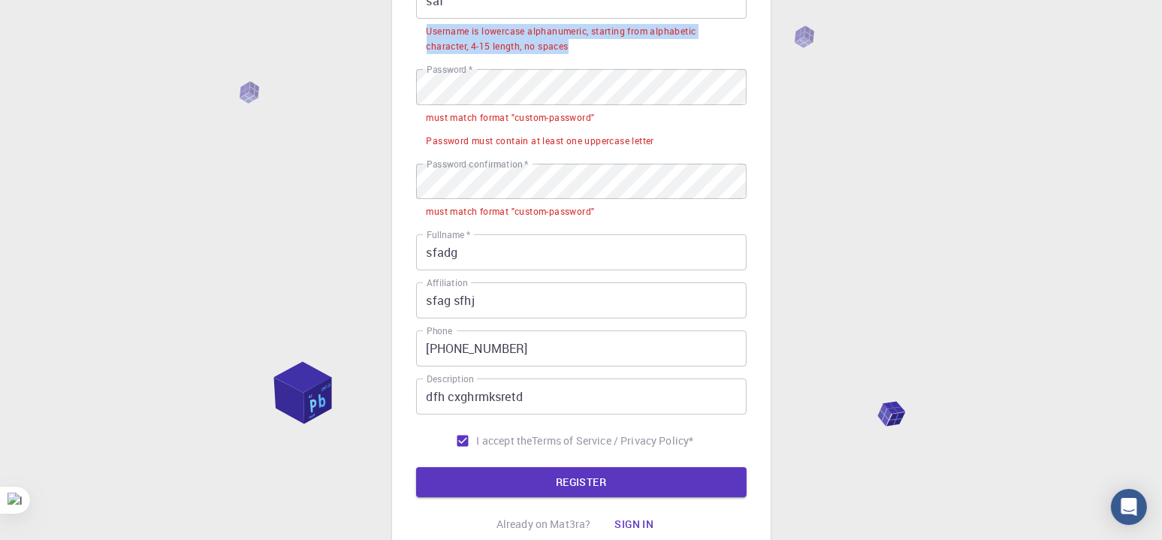
drag, startPoint x: 568, startPoint y: 48, endPoint x: 418, endPoint y: 33, distance: 151.0
click at [418, 33] on li "Username is lowercase alphanumeric, starting from alphabetic character, 4-15 le…" at bounding box center [581, 38] width 331 height 38
copy div "Username is lowercase alphanumeric, starting from alphabetic character, 4-15 le…"
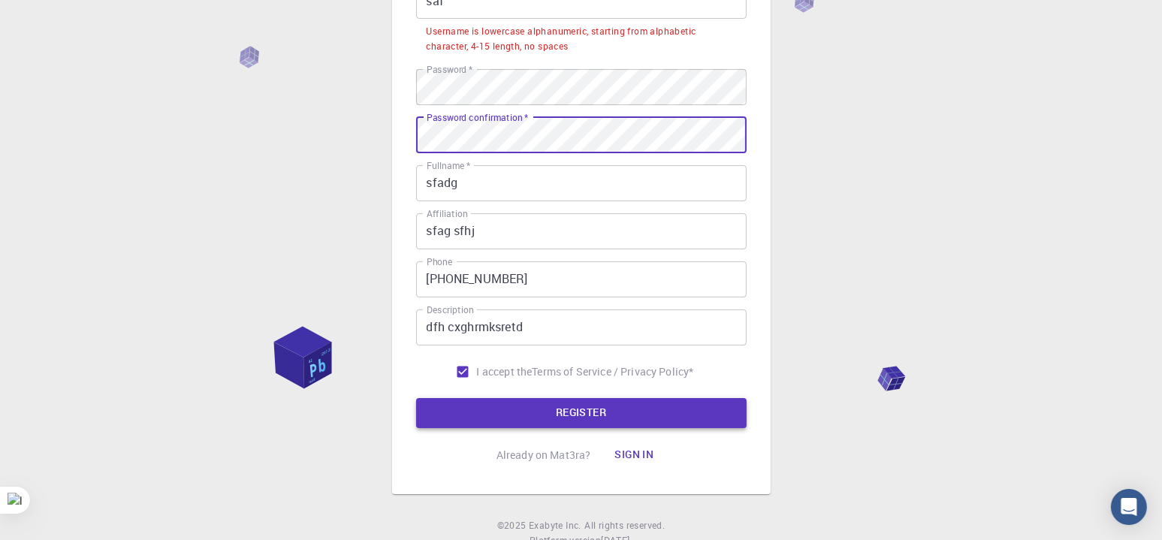
click at [563, 413] on button "REGISTER" at bounding box center [581, 413] width 331 height 30
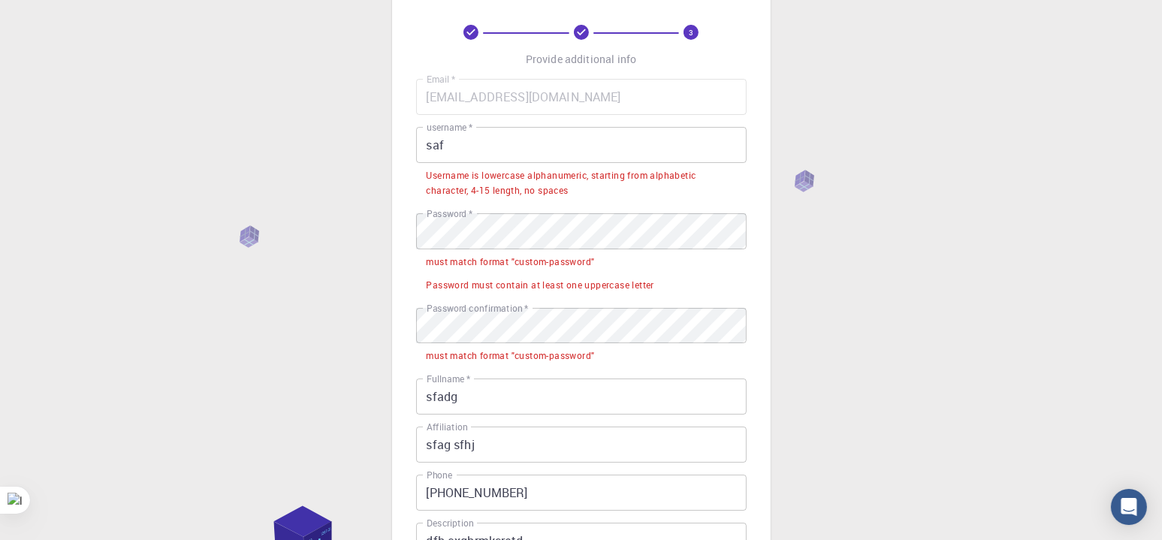
scroll to position [59, 0]
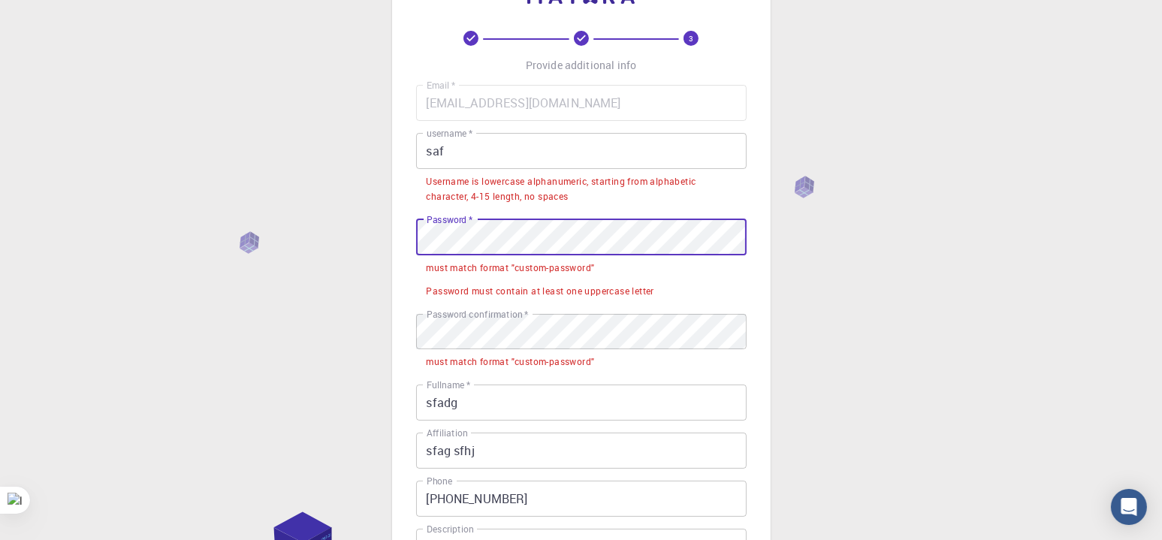
click at [359, 231] on div "3 Provide additional info Email   * lucyni1992@gmail.com Email   * username   *…" at bounding box center [581, 377] width 1162 height 872
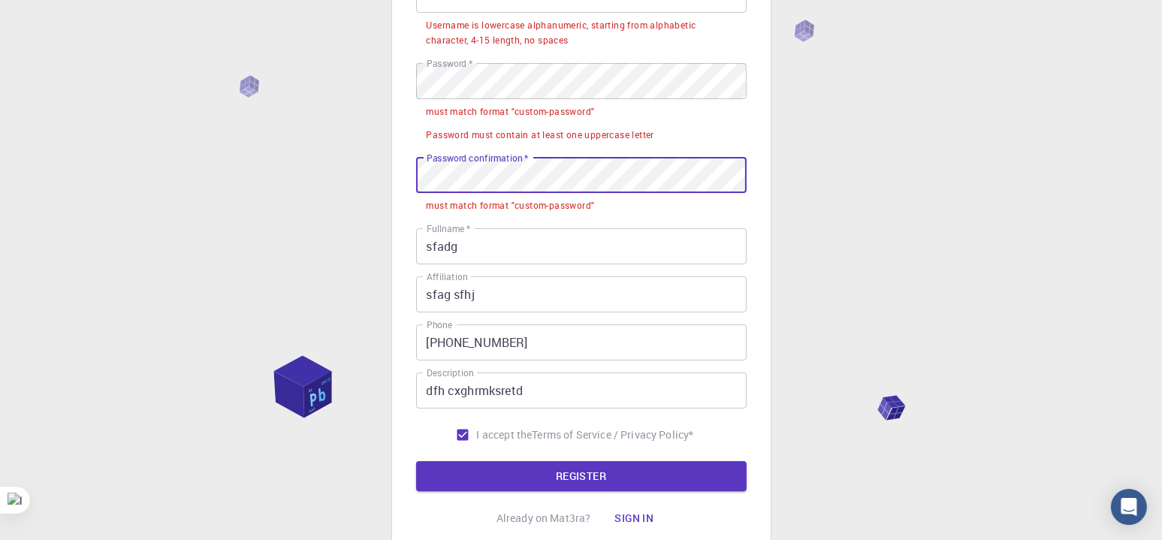
scroll to position [181, 0]
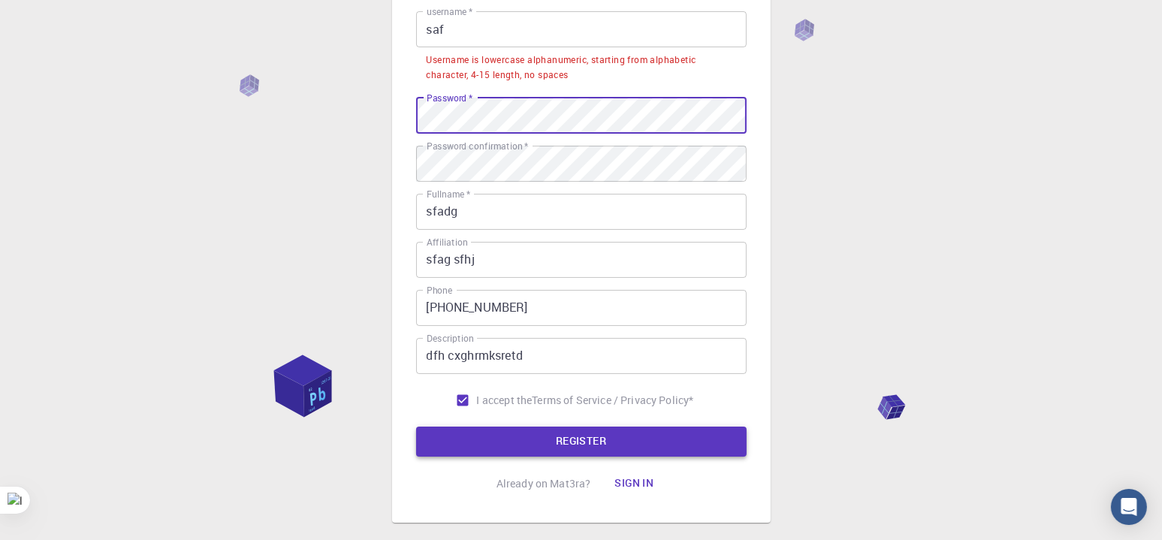
click at [533, 437] on button "REGISTER" at bounding box center [581, 442] width 331 height 30
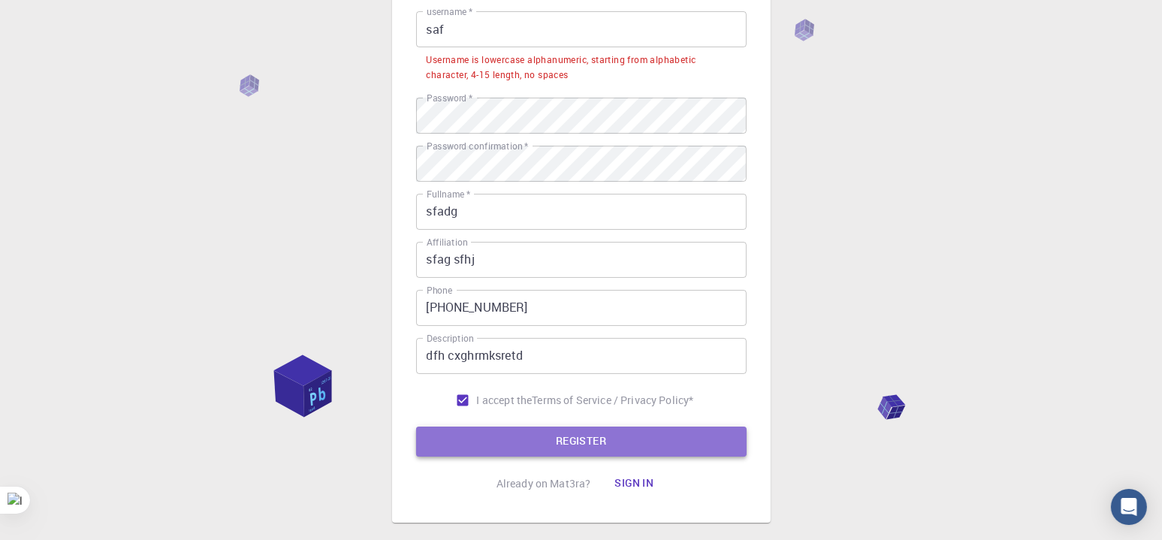
click at [530, 434] on button "REGISTER" at bounding box center [581, 442] width 331 height 30
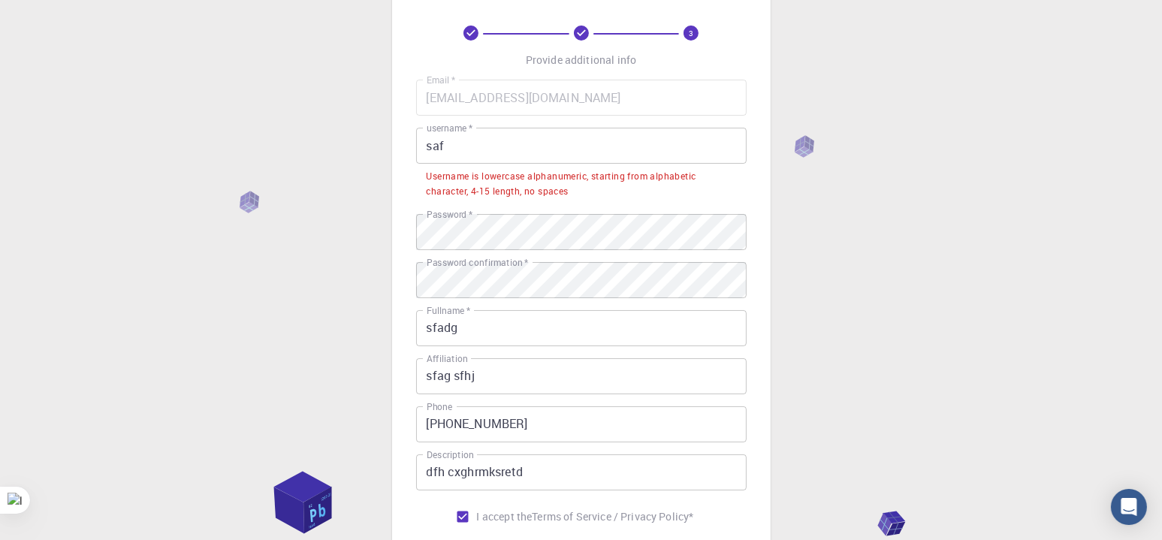
scroll to position [31, 0]
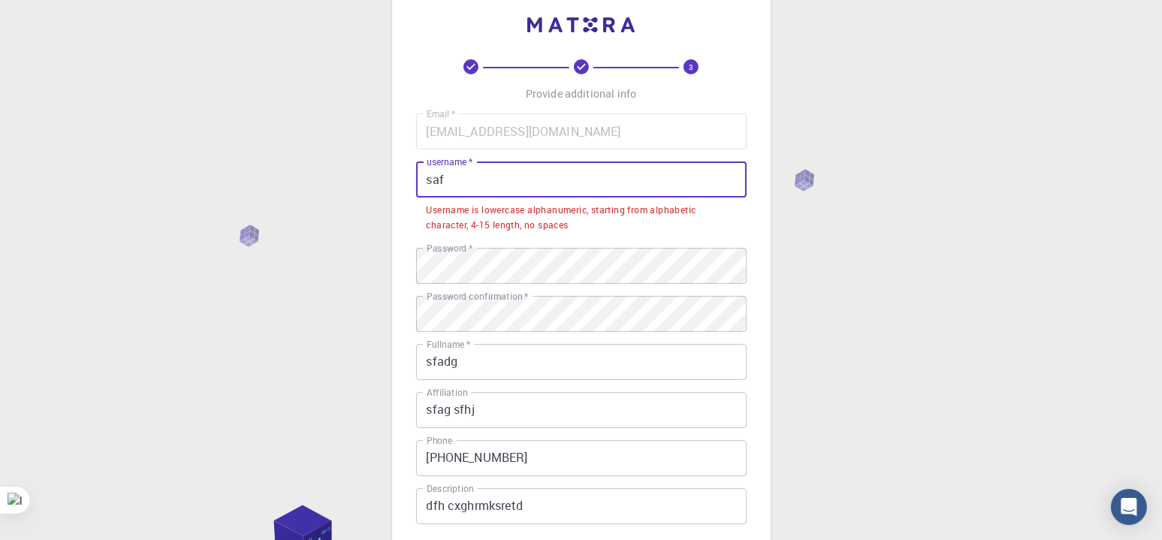
drag, startPoint x: 476, startPoint y: 183, endPoint x: 356, endPoint y: 170, distance: 121.0
click at [356, 170] on div "3 Provide additional info Email   * lucyni1992@gmail.com Email   * username   *…" at bounding box center [581, 370] width 1162 height 802
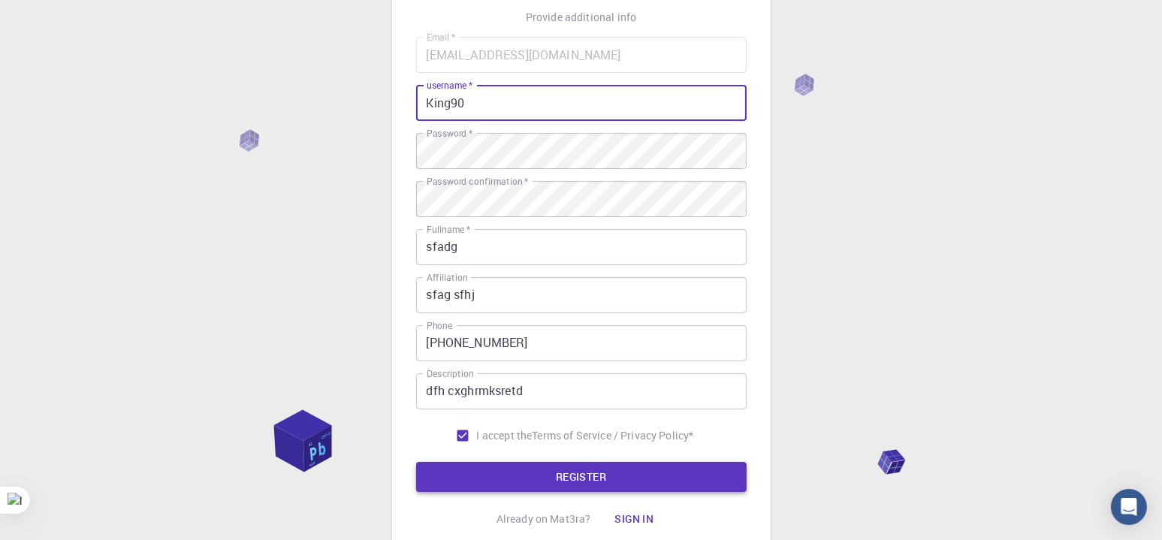
scroll to position [224, 0]
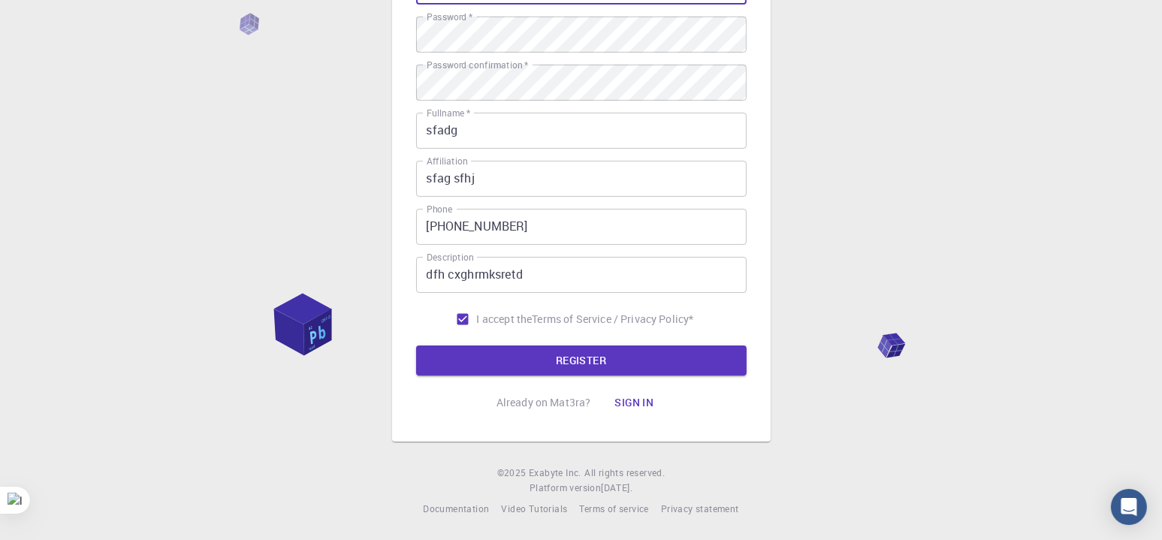
click at [528, 343] on form "Email   * lucyni1992@gmail.com Email   * username   * King90 username   * Passw…" at bounding box center [581, 147] width 331 height 455
click at [523, 353] on button "REGISTER" at bounding box center [581, 361] width 331 height 30
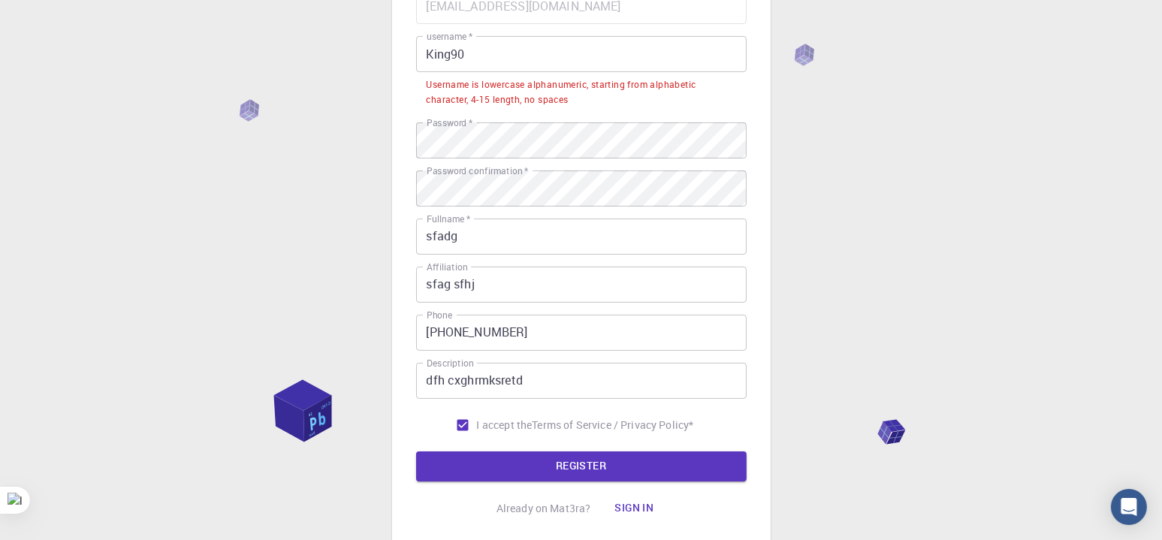
scroll to position [74, 0]
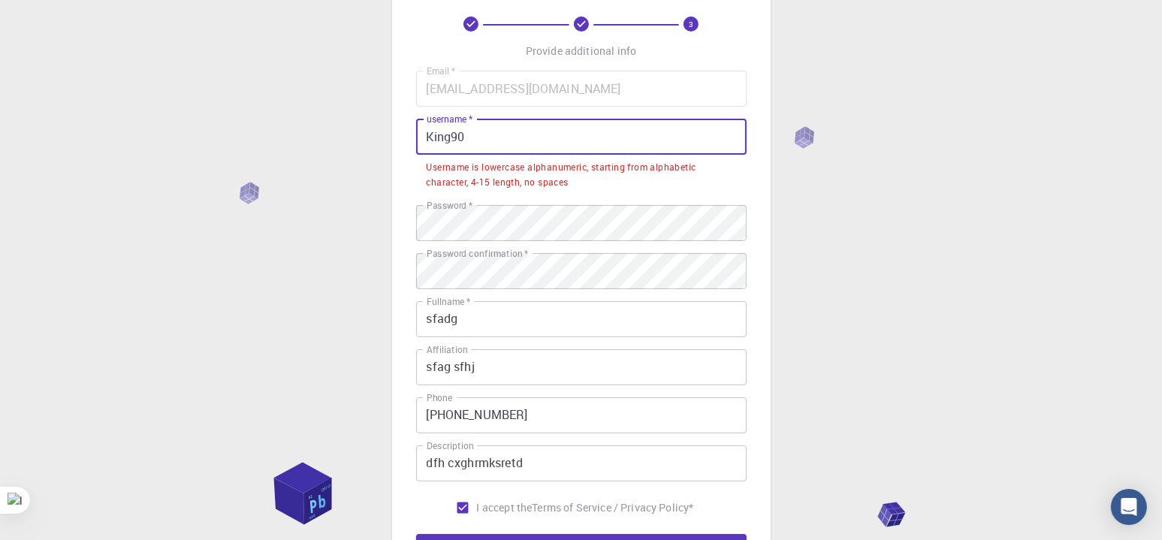
drag, startPoint x: 470, startPoint y: 138, endPoint x: 454, endPoint y: 138, distance: 15.8
click at [454, 138] on input "King90" at bounding box center [581, 137] width 331 height 36
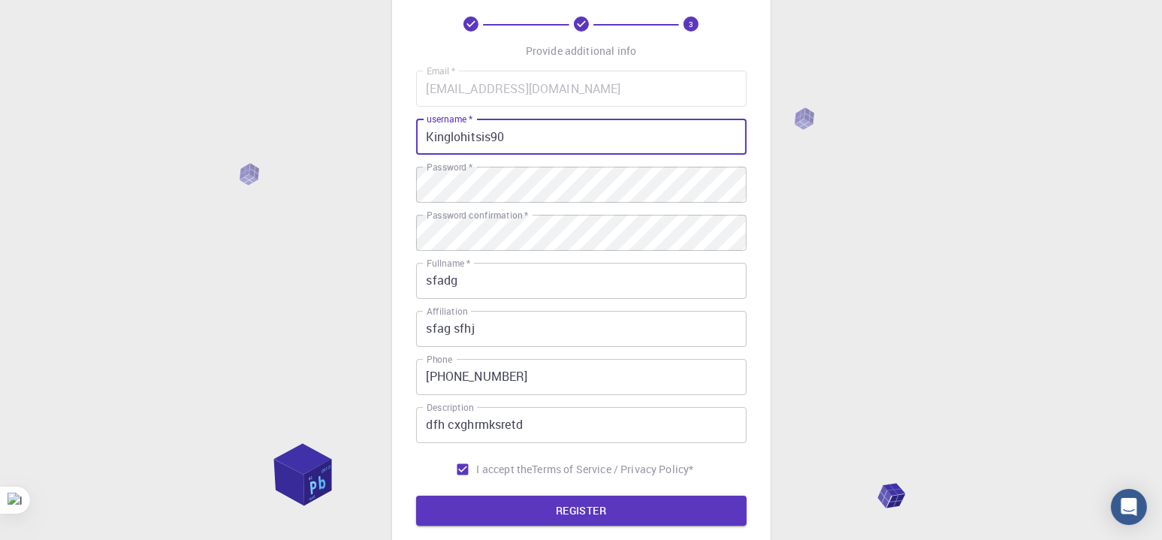
click at [518, 500] on button "REGISTER" at bounding box center [581, 511] width 331 height 30
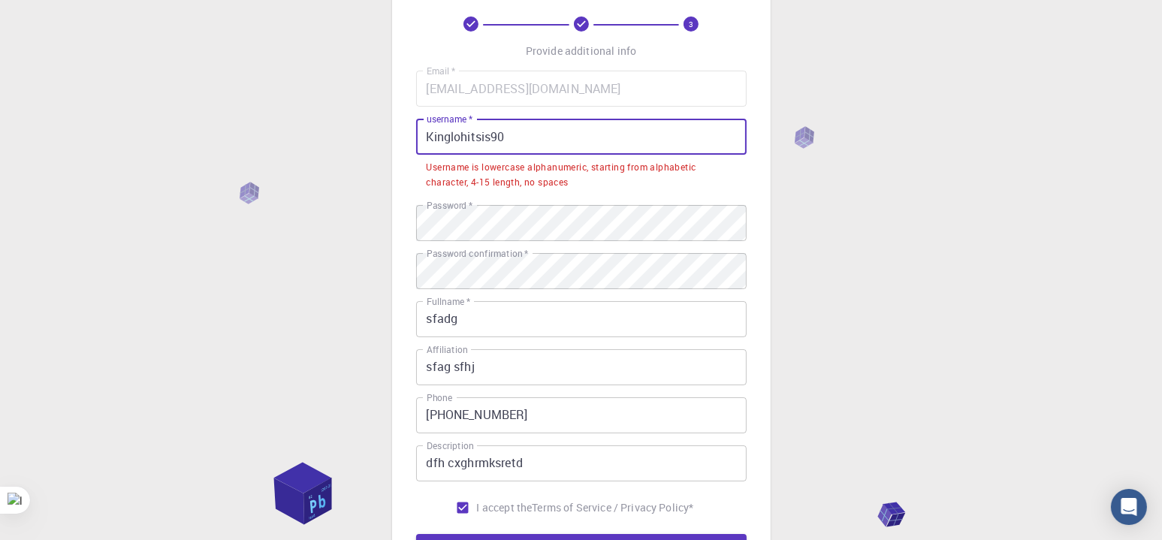
drag, startPoint x: 518, startPoint y: 143, endPoint x: 493, endPoint y: 137, distance: 25.3
click at [493, 137] on input "Kinglohitsis90" at bounding box center [581, 137] width 331 height 36
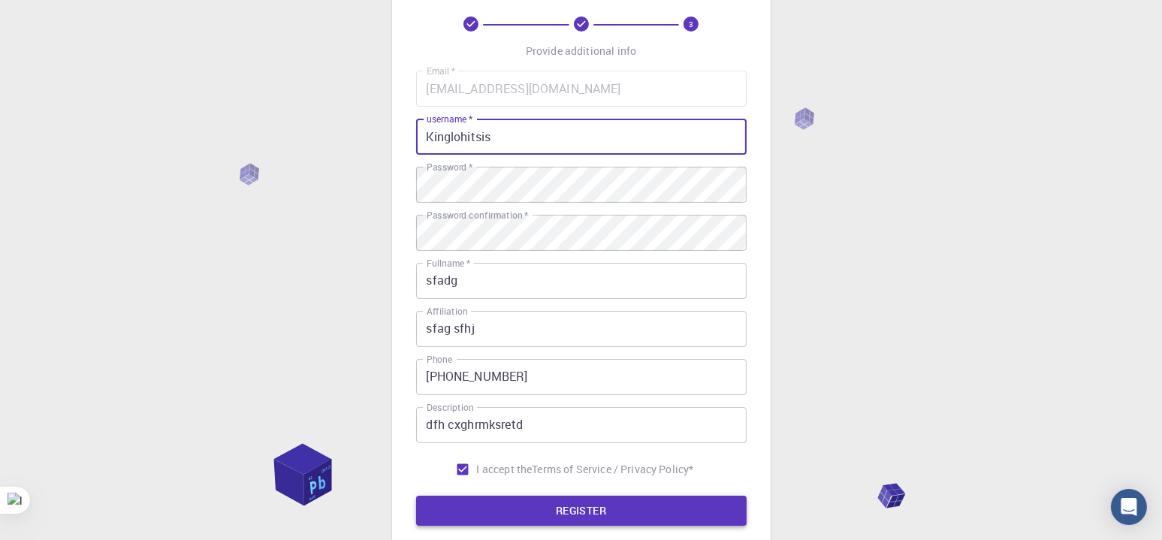
click at [586, 505] on button "REGISTER" at bounding box center [581, 511] width 331 height 30
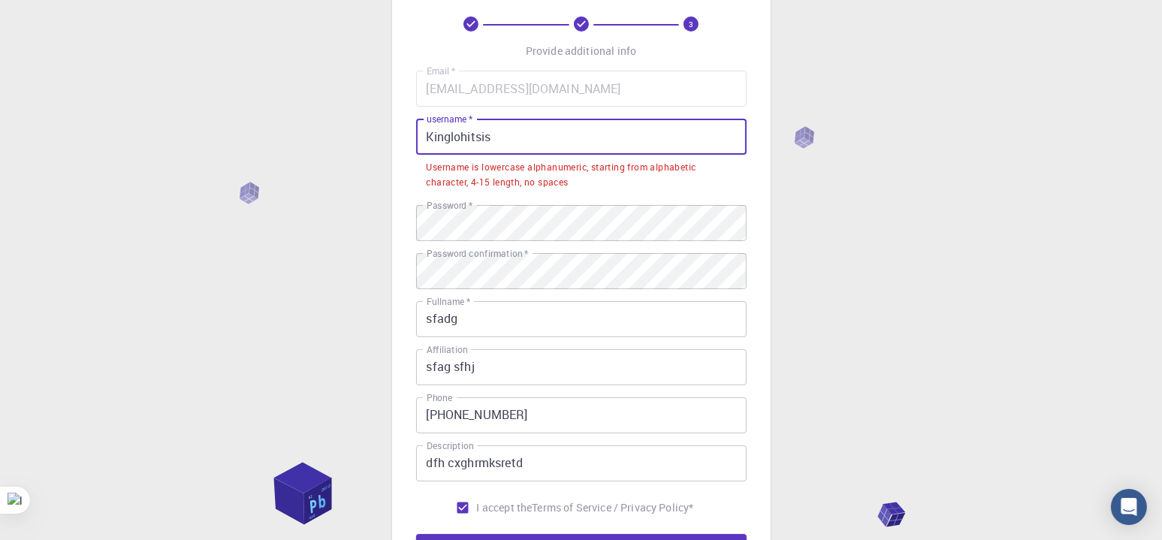
click at [434, 137] on input "Kinglohitsis" at bounding box center [581, 137] width 331 height 36
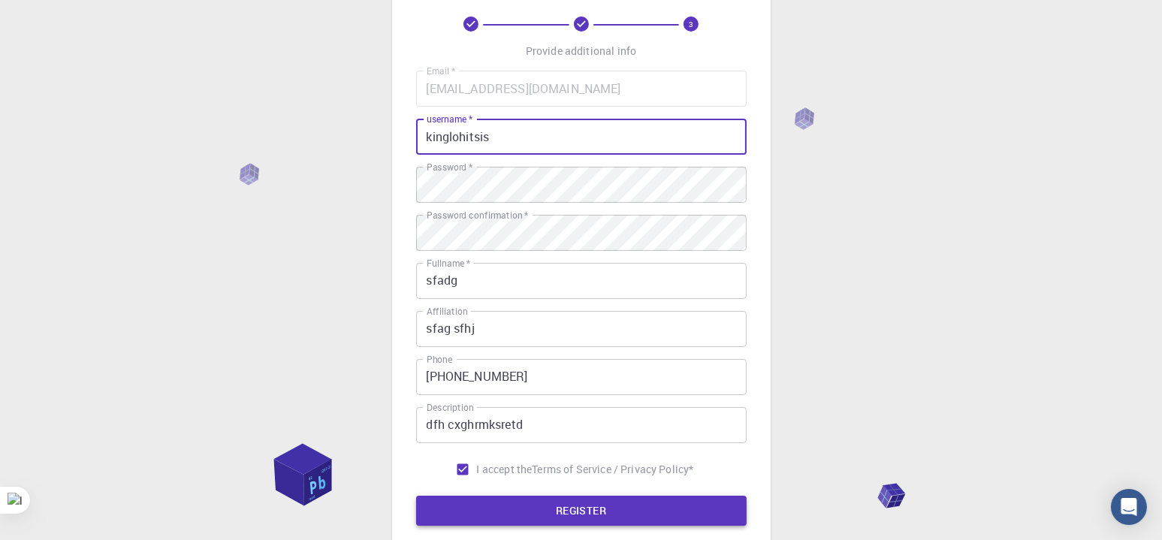
click at [549, 507] on button "REGISTER" at bounding box center [581, 511] width 331 height 30
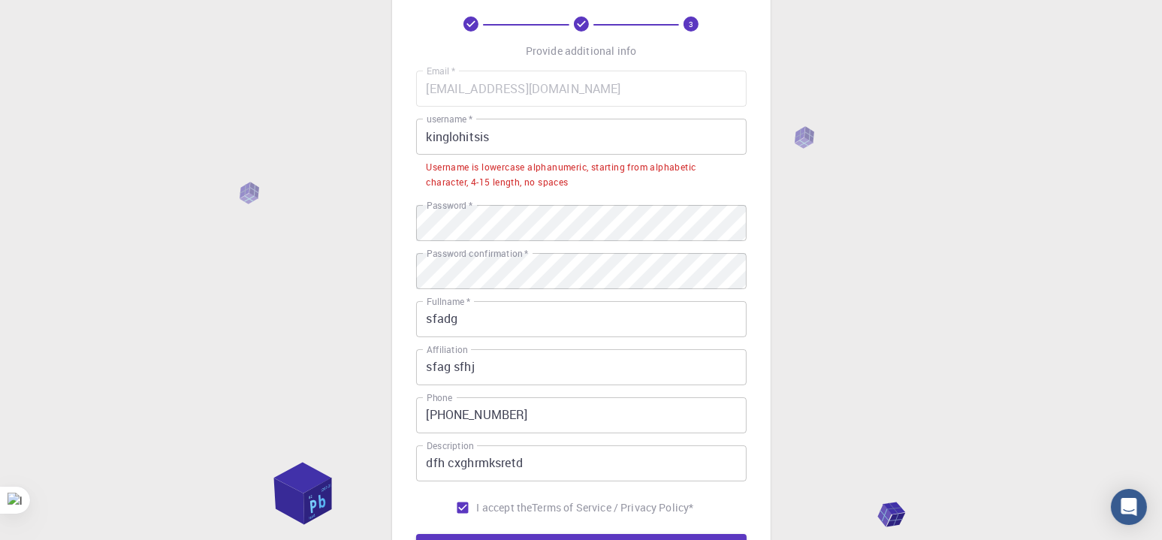
click at [483, 134] on input "kinglohitsis" at bounding box center [581, 137] width 331 height 36
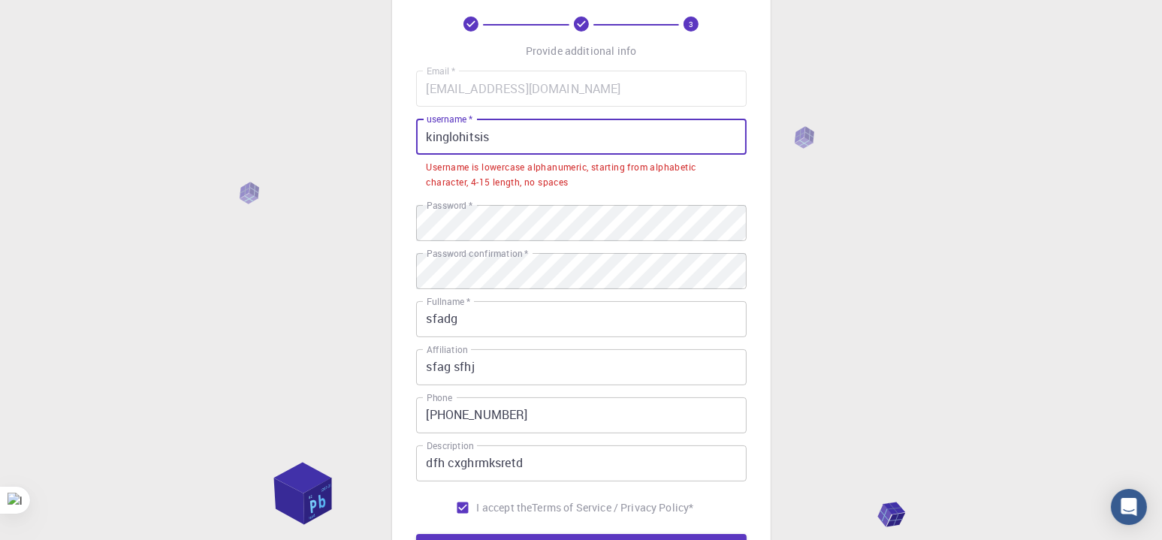
drag, startPoint x: 479, startPoint y: 131, endPoint x: 527, endPoint y: 143, distance: 48.7
click at [521, 135] on input "kinglohitsis" at bounding box center [581, 137] width 331 height 36
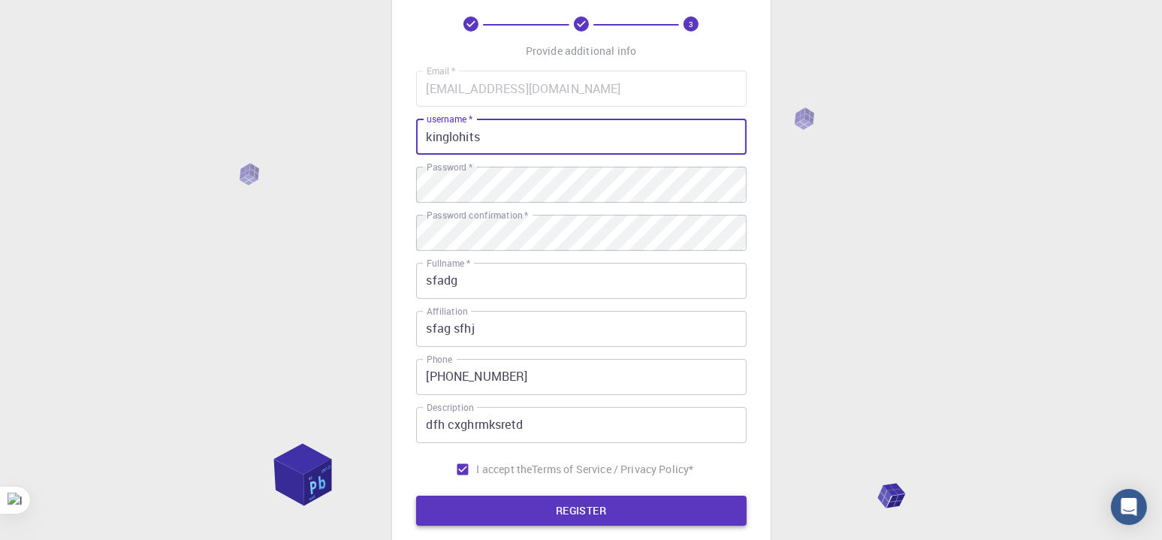
click at [527, 505] on button "REGISTER" at bounding box center [581, 511] width 331 height 30
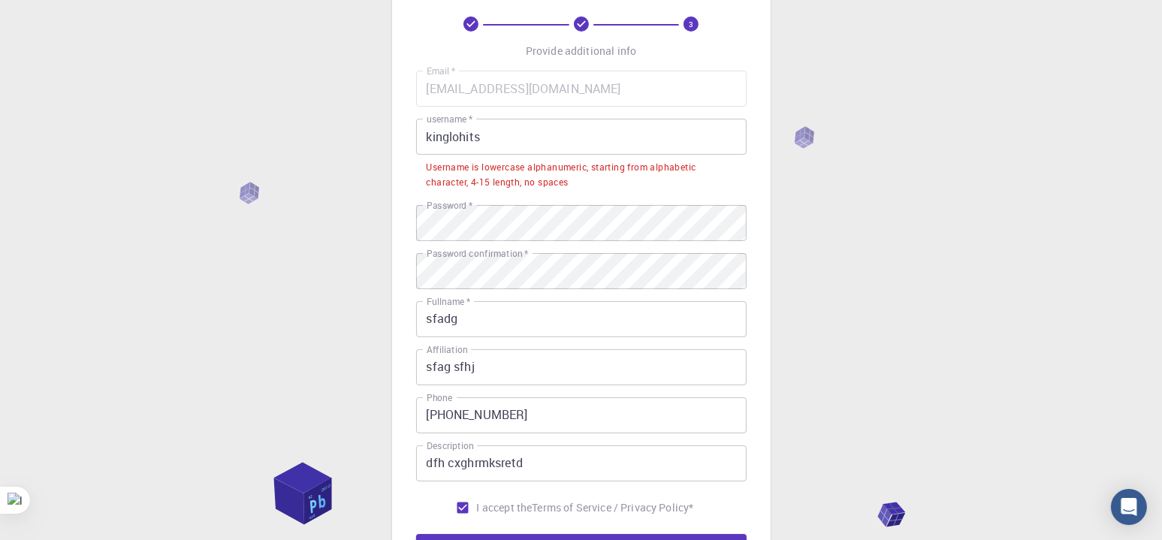
click at [502, 133] on input "kinglohits" at bounding box center [581, 137] width 331 height 36
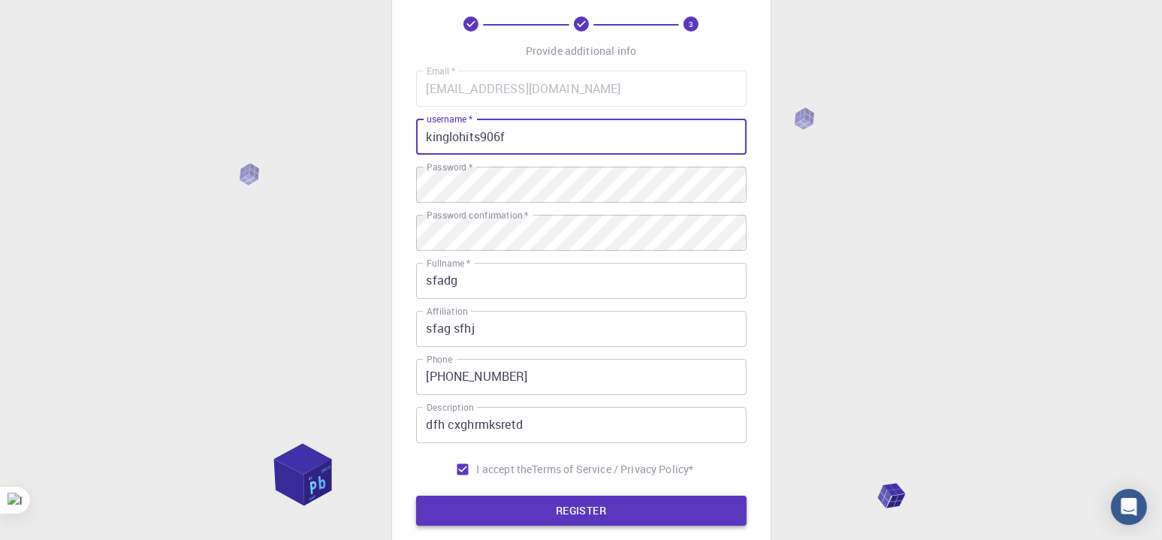
type input "kinglohits906f"
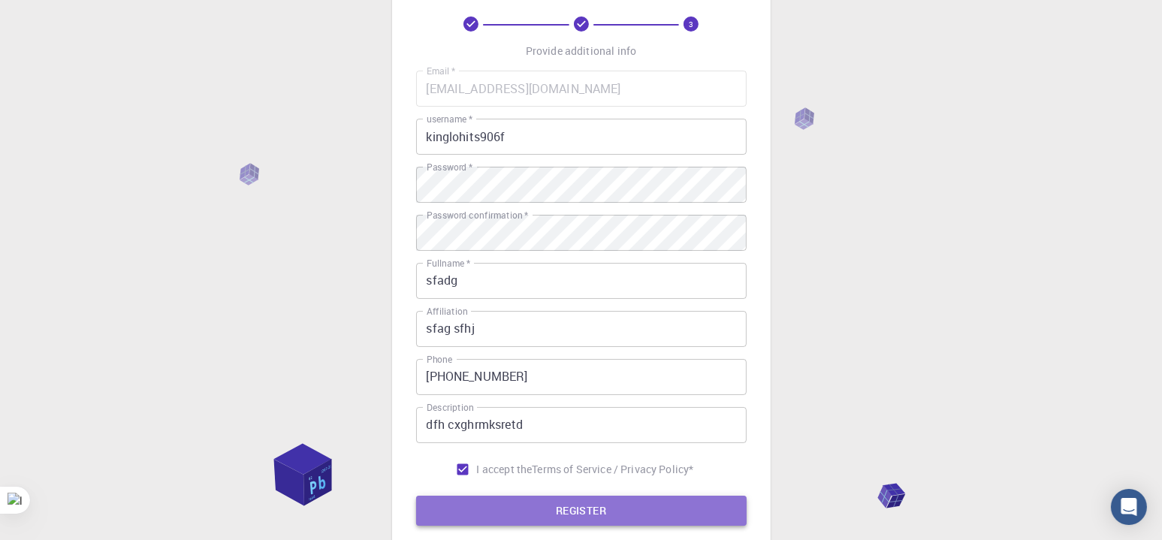
click at [555, 514] on button "REGISTER" at bounding box center [581, 511] width 331 height 30
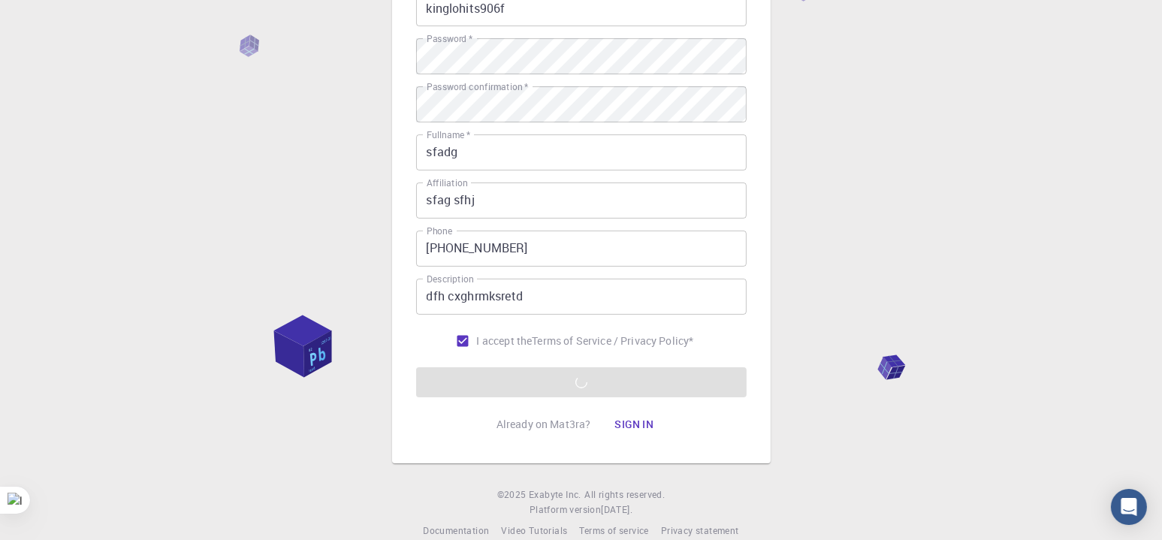
scroll to position [224, 0]
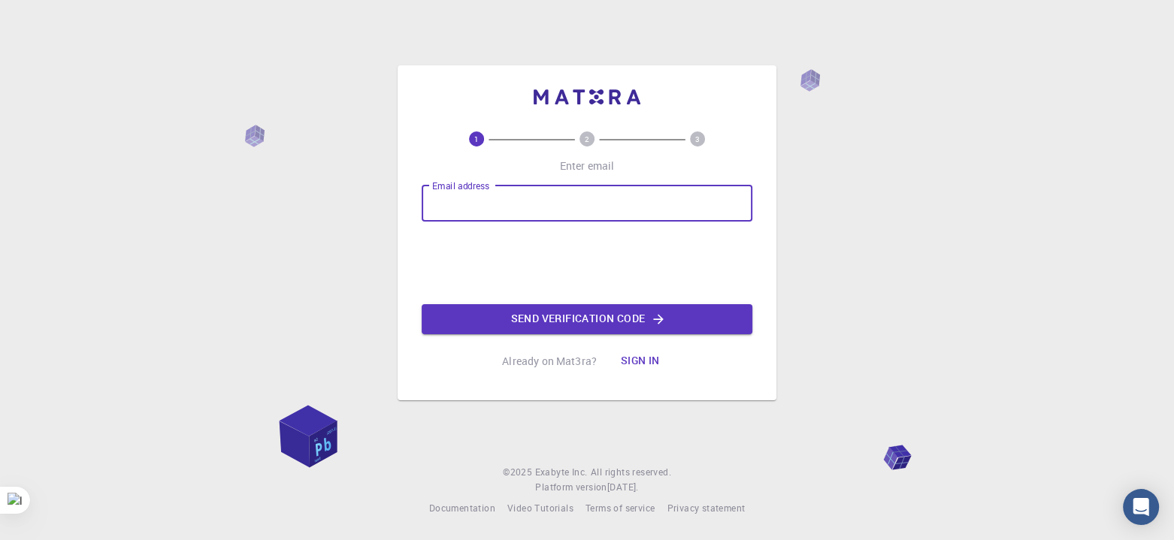
click at [553, 219] on input "Email address" at bounding box center [586, 204] width 331 height 36
type input "[EMAIL_ADDRESS][DOMAIN_NAME]"
click at [524, 320] on button "Send verification code" at bounding box center [586, 319] width 331 height 30
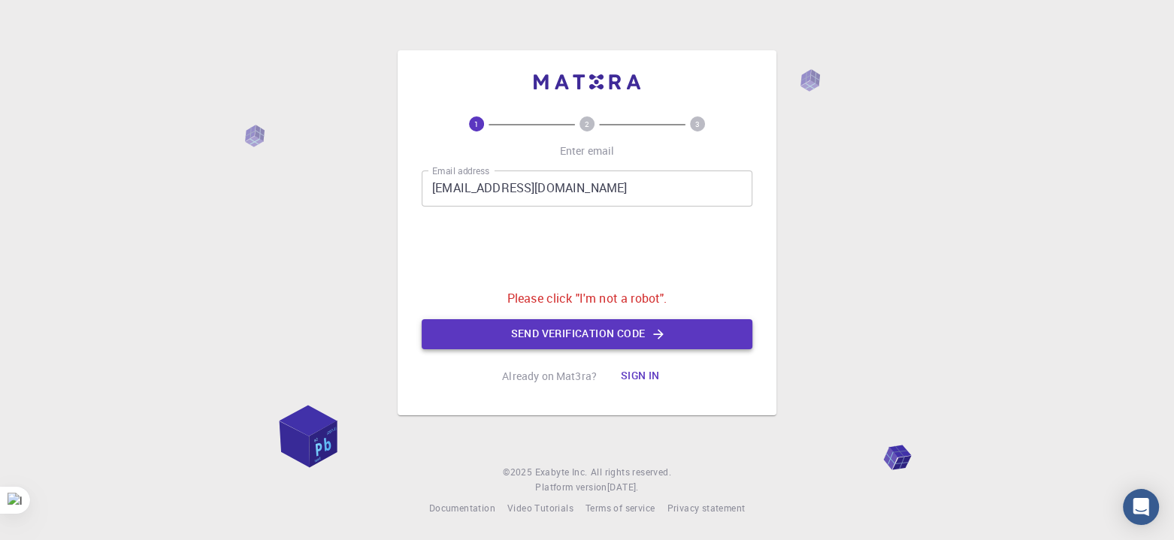
click at [529, 333] on button "Send verification code" at bounding box center [586, 334] width 331 height 30
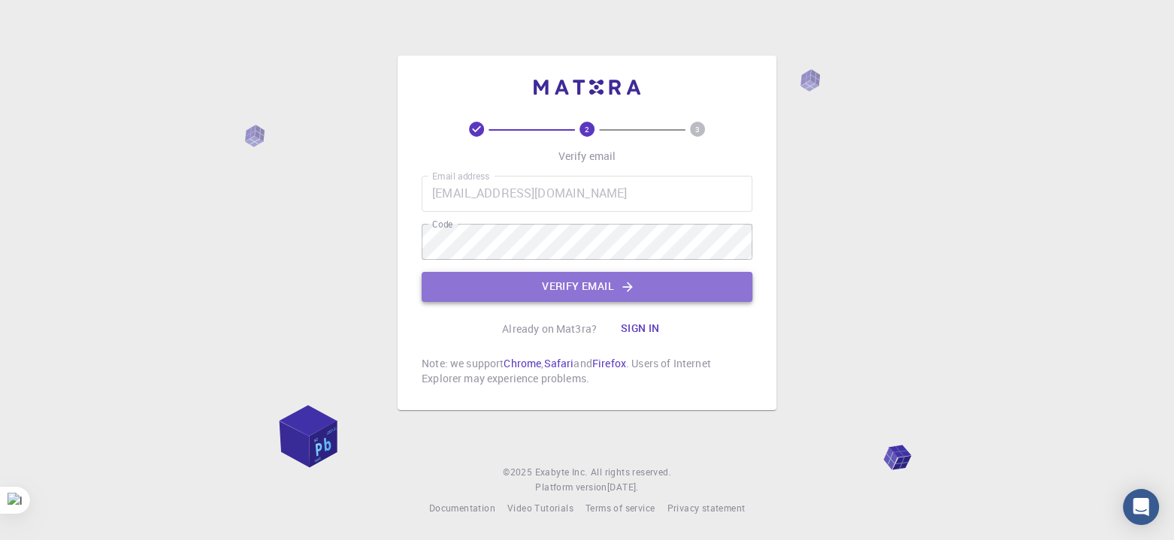
click at [512, 284] on button "Verify email" at bounding box center [586, 287] width 331 height 30
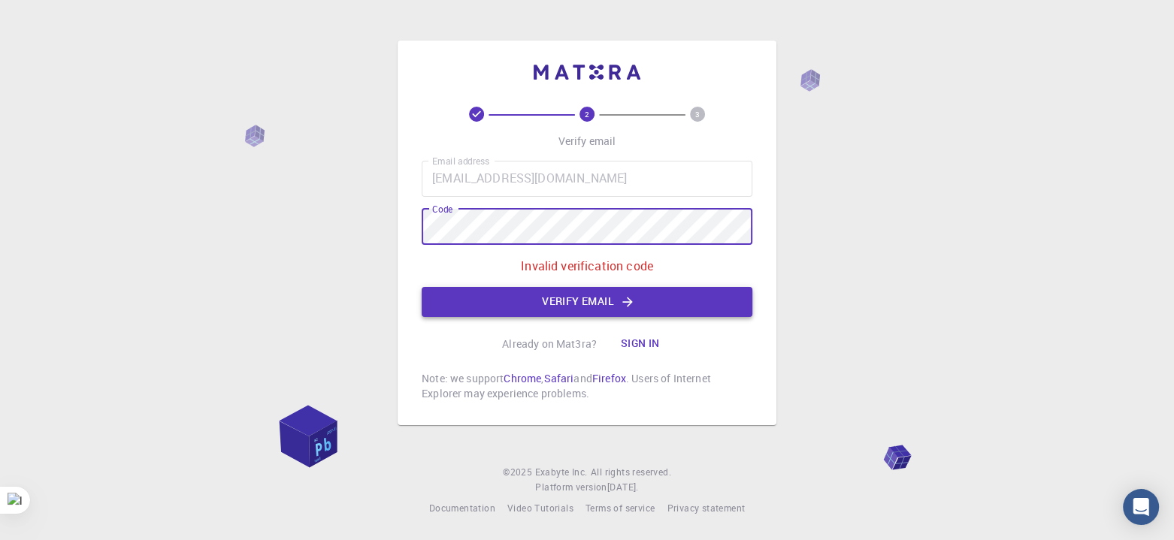
click at [543, 292] on button "Verify email" at bounding box center [586, 302] width 331 height 30
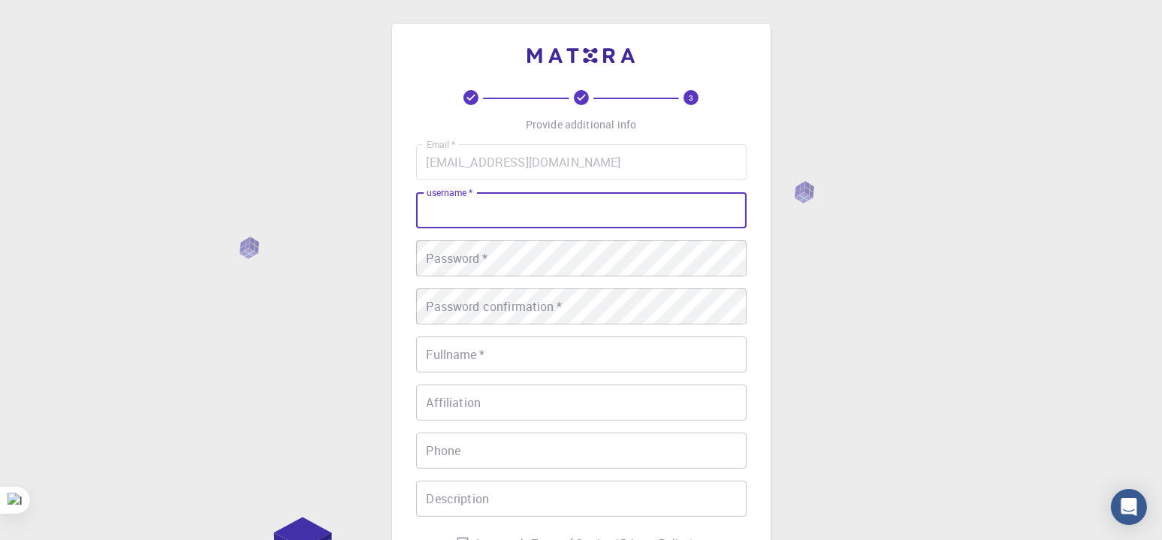
click at [482, 211] on input "username   *" at bounding box center [581, 210] width 331 height 36
type input "Kingqwer90e"
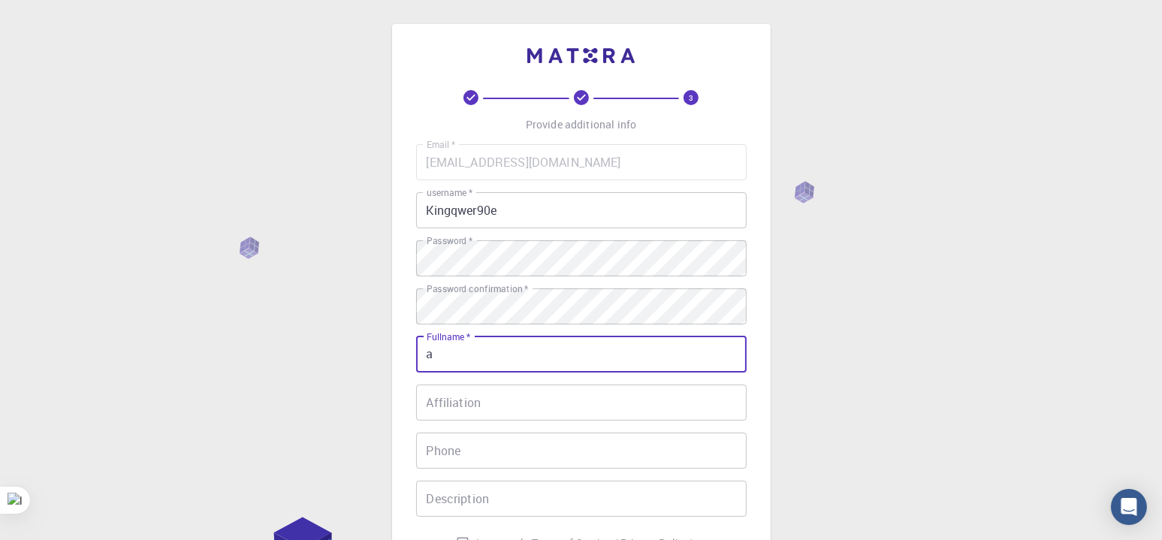
click at [455, 355] on input "a" at bounding box center [581, 355] width 331 height 36
drag, startPoint x: 434, startPoint y: 352, endPoint x: 446, endPoint y: 353, distance: 11.3
click at [446, 353] on input "ag wergwh" at bounding box center [581, 355] width 331 height 36
type input "arghwergwh"
click at [443, 403] on input "Affiliation" at bounding box center [581, 403] width 331 height 36
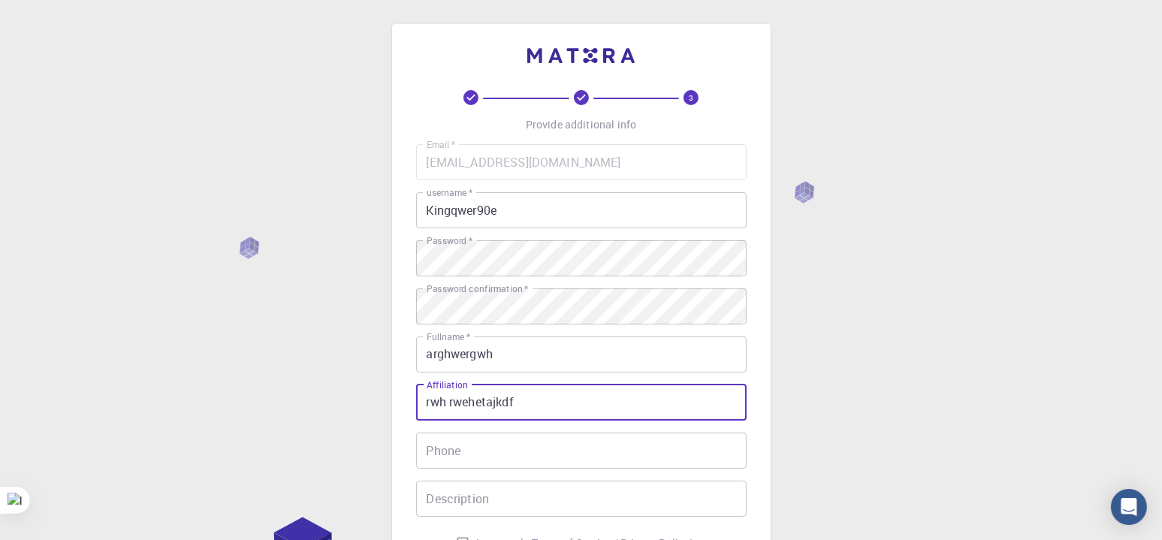
type input "rwh rwehetajkdf"
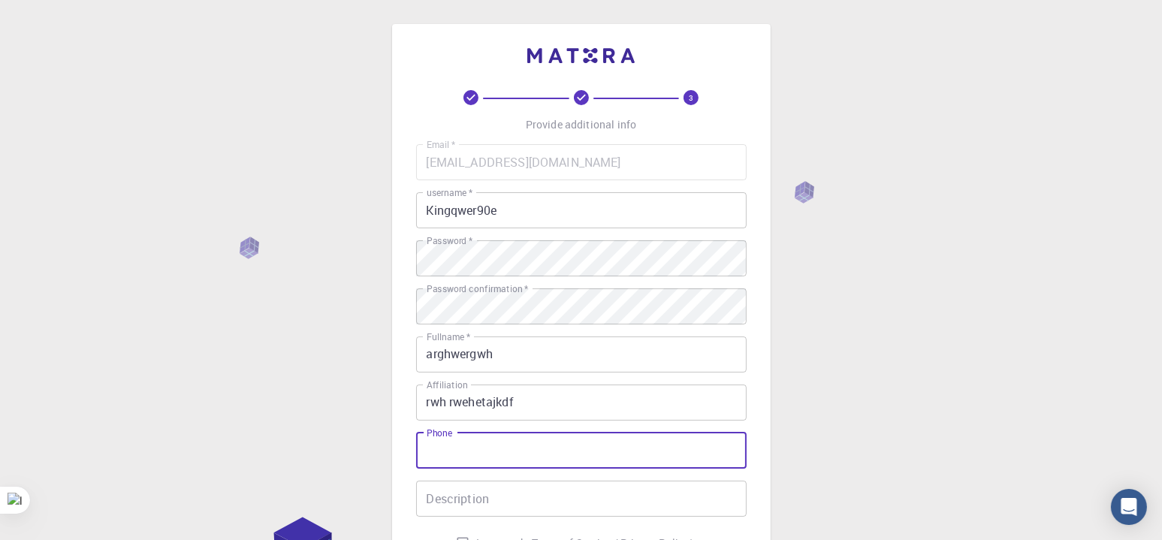
click at [439, 449] on input "Phone" at bounding box center [581, 451] width 331 height 36
click at [461, 453] on input "[PHONE_NUMBER]" at bounding box center [581, 451] width 331 height 36
click at [474, 449] on input "[PHONE_NUMBER]" at bounding box center [581, 451] width 331 height 36
click at [485, 449] on input "[PHONE_NUMBER]" at bounding box center [581, 451] width 331 height 36
click at [500, 449] on input "[PHONE_NUMBER]" at bounding box center [581, 451] width 331 height 36
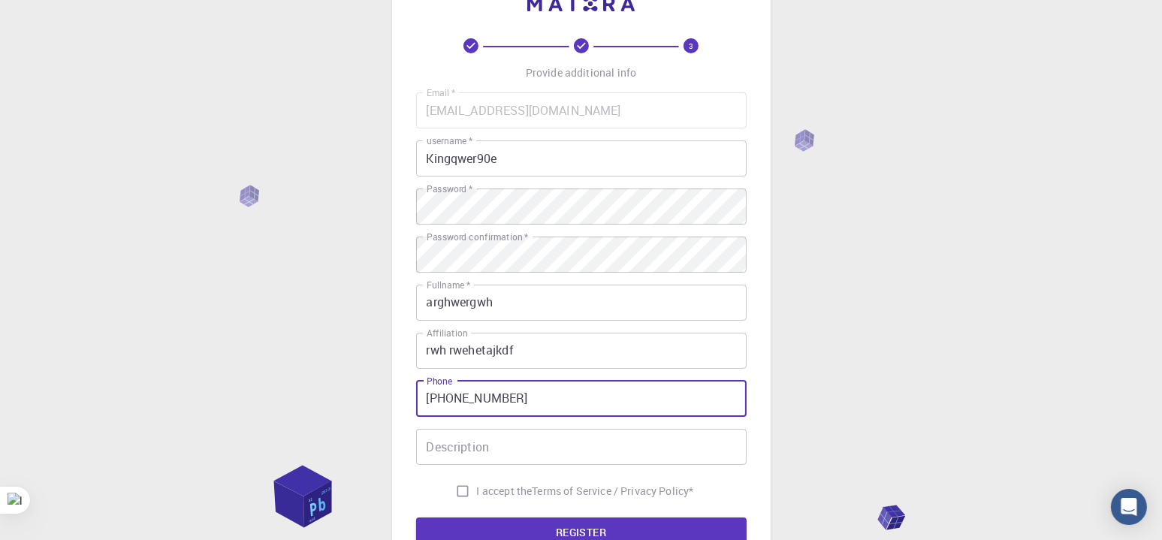
scroll to position [75, 0]
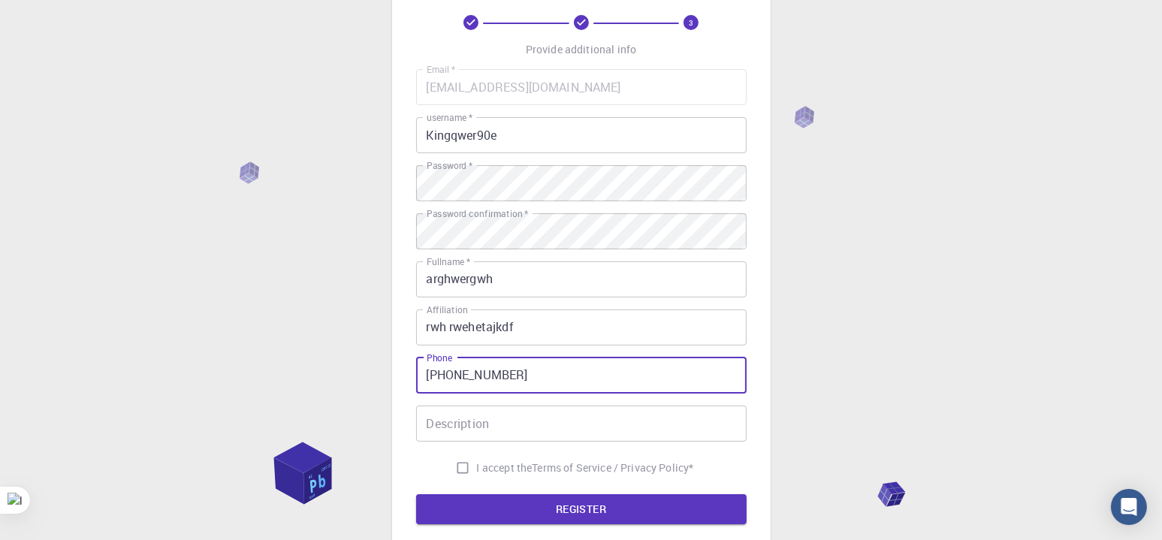
type input "[PHONE_NUMBER]"
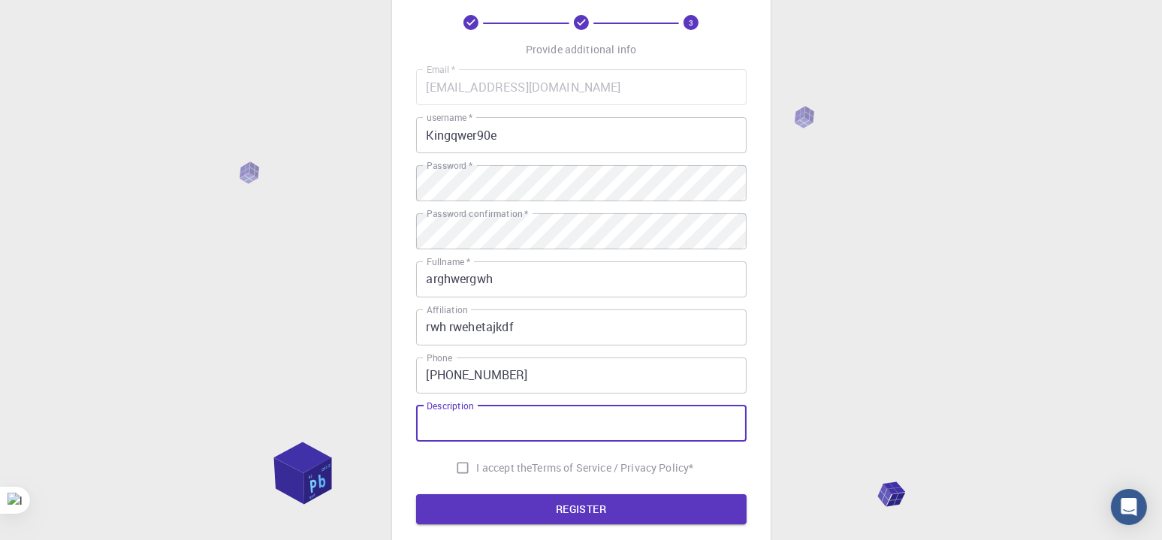
click at [470, 425] on input "Description" at bounding box center [581, 424] width 331 height 36
click at [470, 430] on input "raabetj" at bounding box center [581, 424] width 331 height 36
type input "raabetj dxgtjtz"
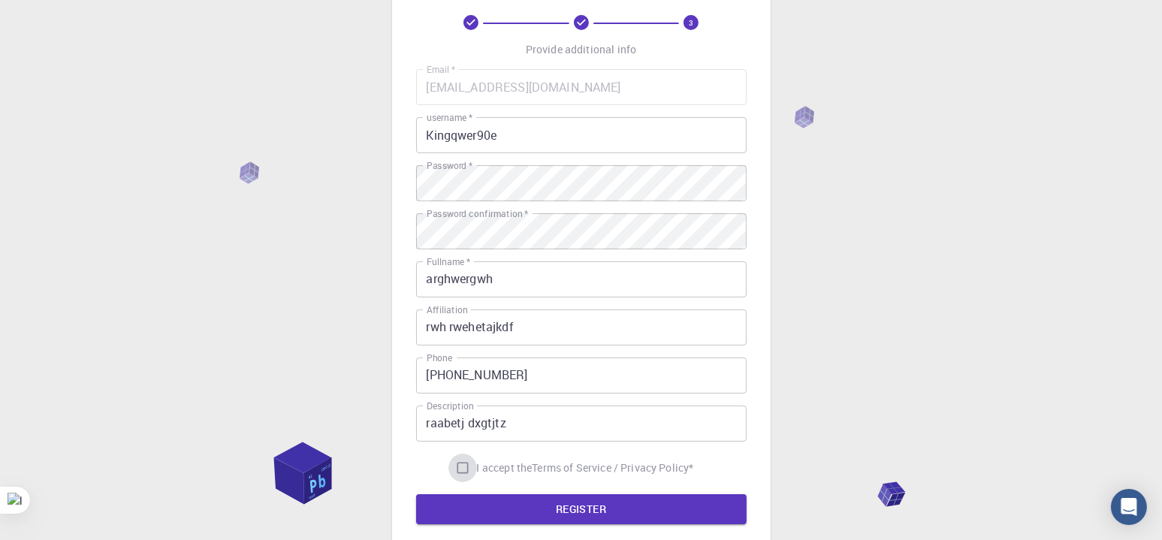
click at [464, 467] on input "I accept the Terms of Service / Privacy Policy *" at bounding box center [463, 468] width 29 height 29
checkbox input "true"
click at [492, 495] on form "Email   * [EMAIL_ADDRESS][DOMAIN_NAME] Email   * username   * Kingqwer90e usern…" at bounding box center [581, 296] width 331 height 455
click at [492, 502] on button "REGISTER" at bounding box center [581, 509] width 331 height 30
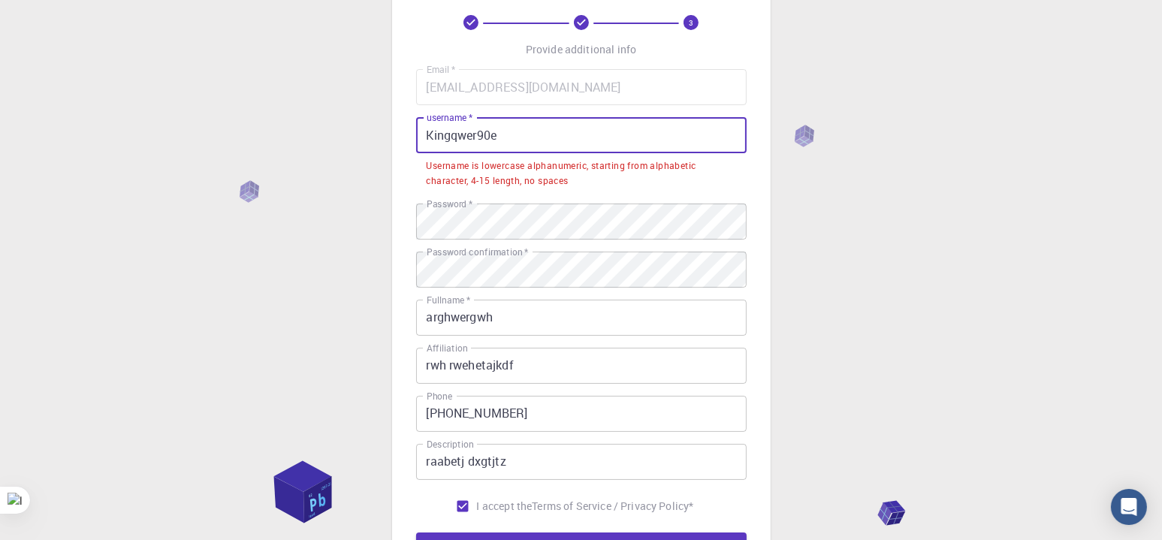
click at [499, 135] on input "Kingqwer90e" at bounding box center [581, 135] width 331 height 36
click at [434, 137] on input "Kingqwer90e" at bounding box center [581, 135] width 331 height 36
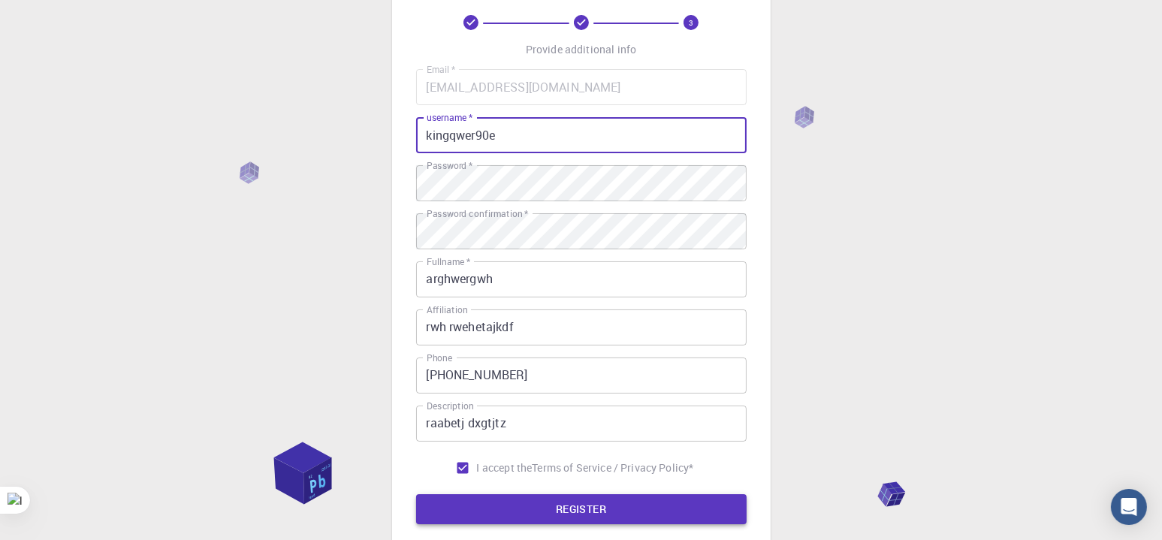
type input "kingqwer90e"
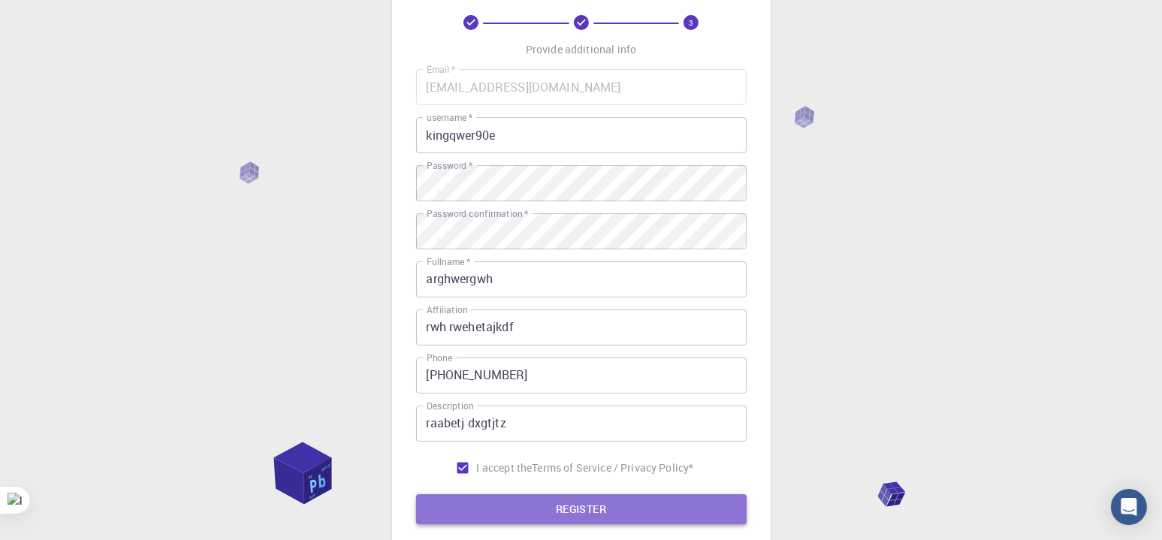
click at [548, 499] on button "REGISTER" at bounding box center [581, 509] width 331 height 30
